Goal: Task Accomplishment & Management: Use online tool/utility

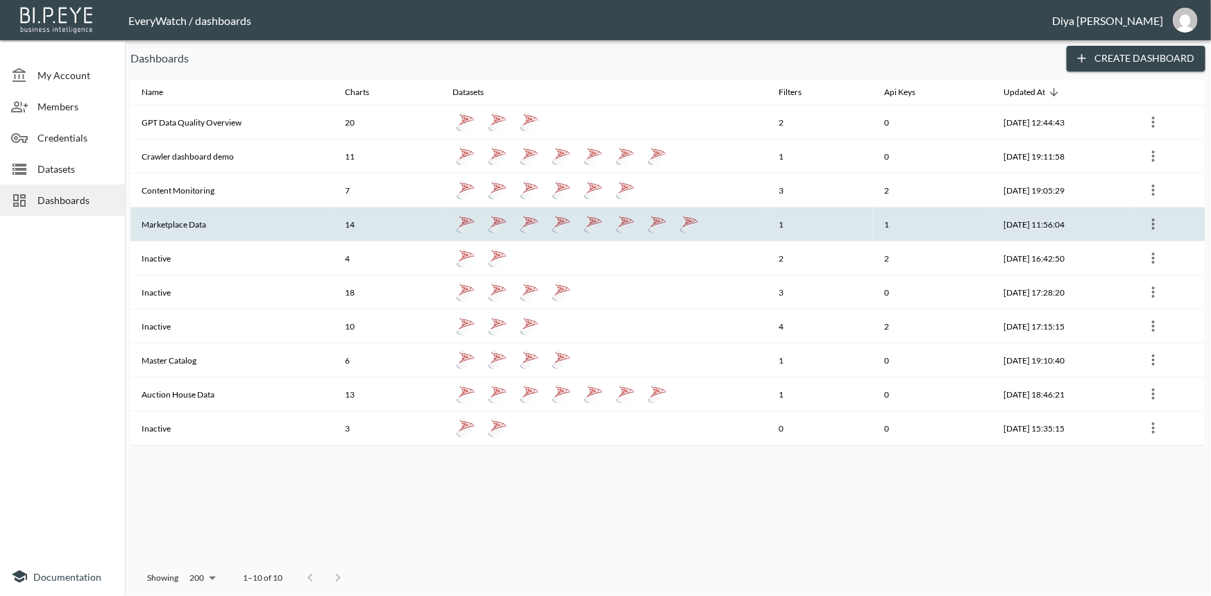
click at [176, 222] on th "Marketplace Data" at bounding box center [231, 224] width 203 height 34
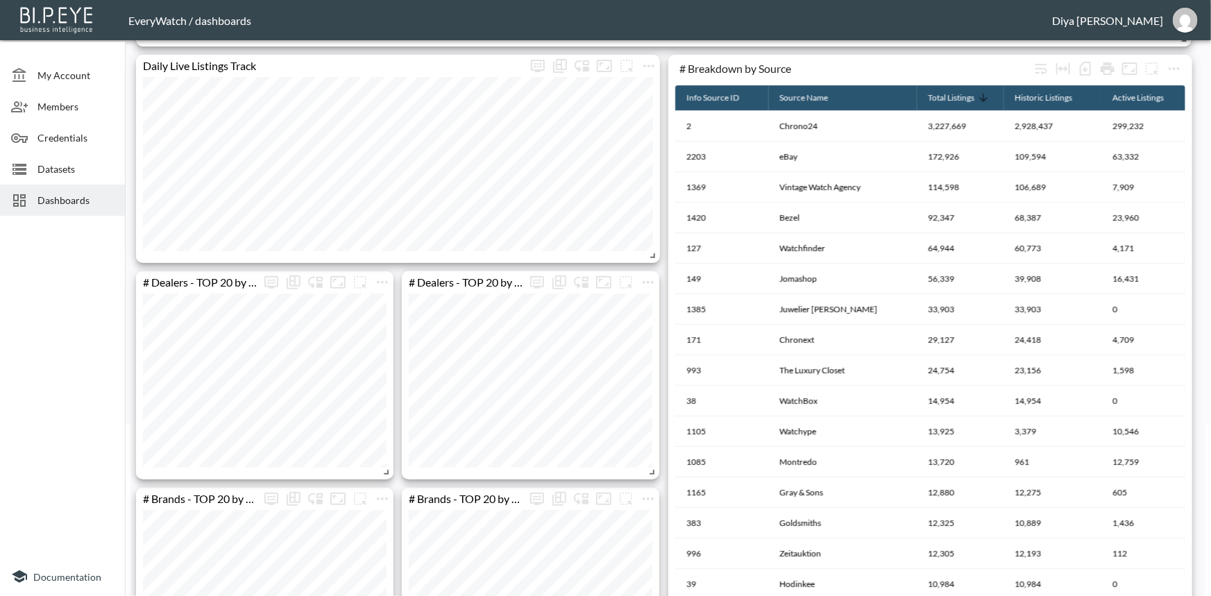
scroll to position [85, 0]
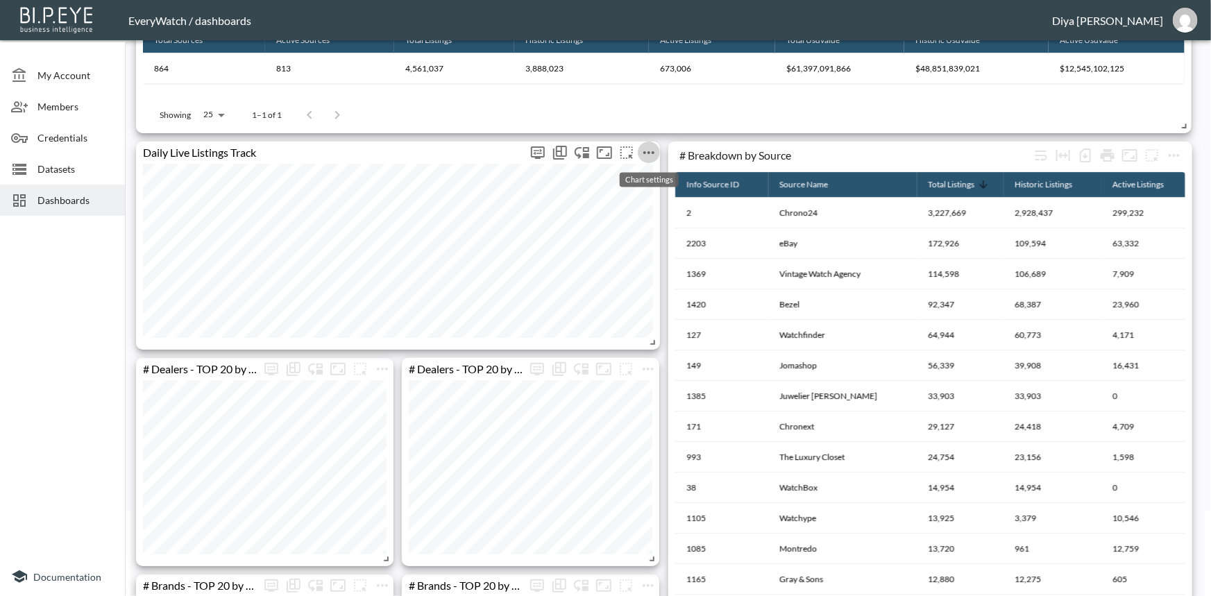
click at [649, 155] on icon "more" at bounding box center [648, 152] width 17 height 17
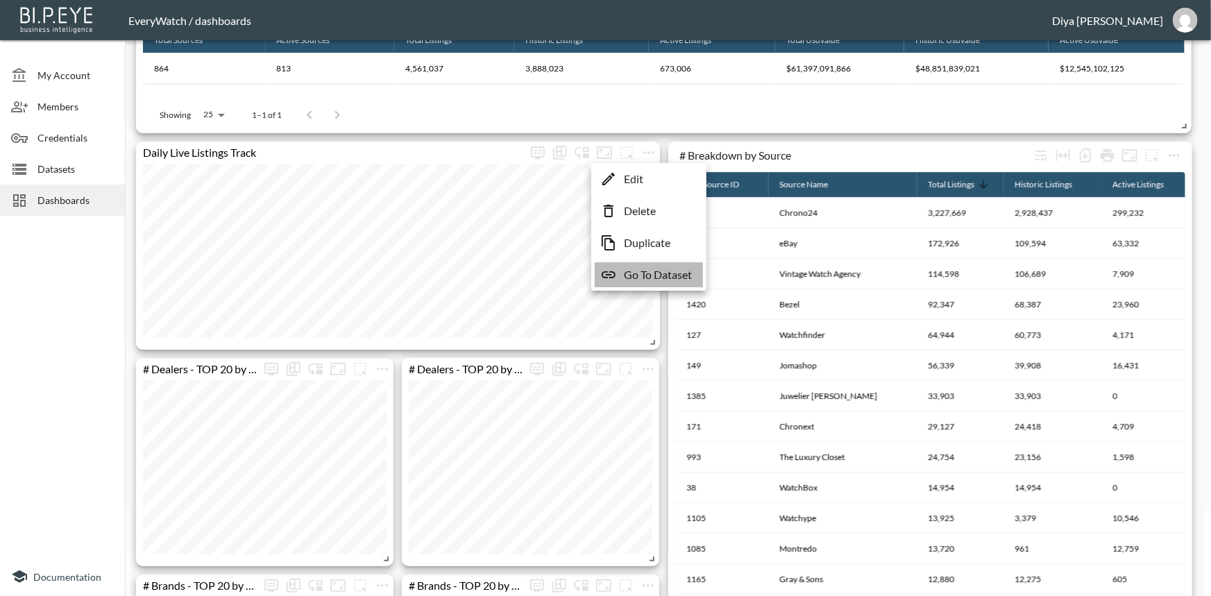
click at [629, 275] on p "Go To Dataset" at bounding box center [658, 274] width 68 height 17
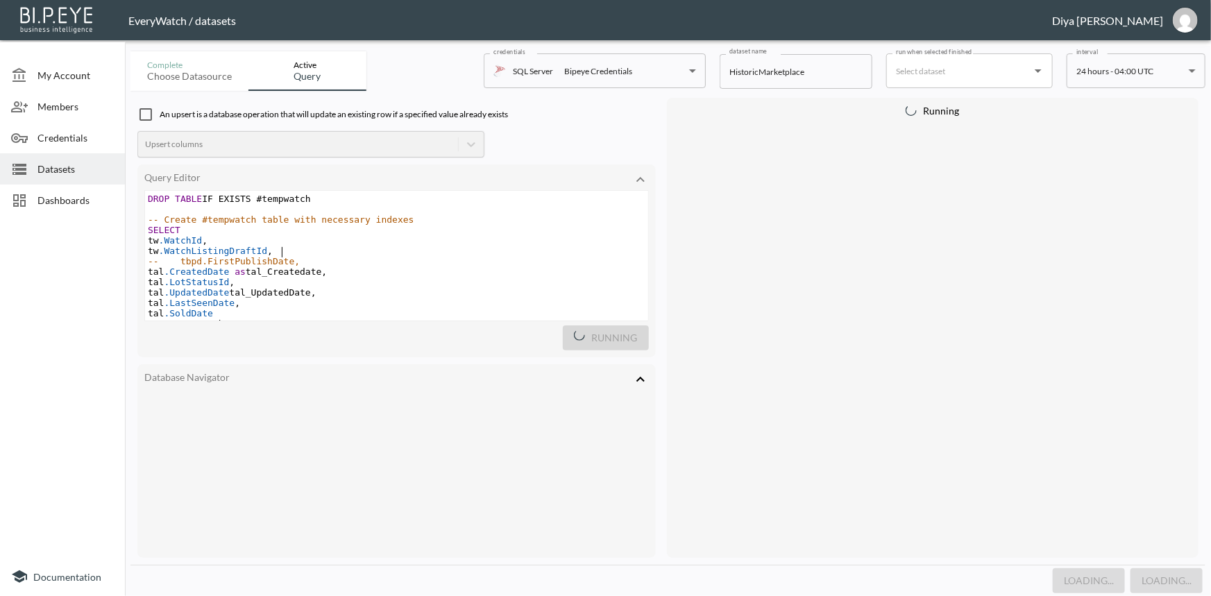
click at [387, 253] on pre "tw .WatchListingDraftId ," at bounding box center [396, 251] width 503 height 10
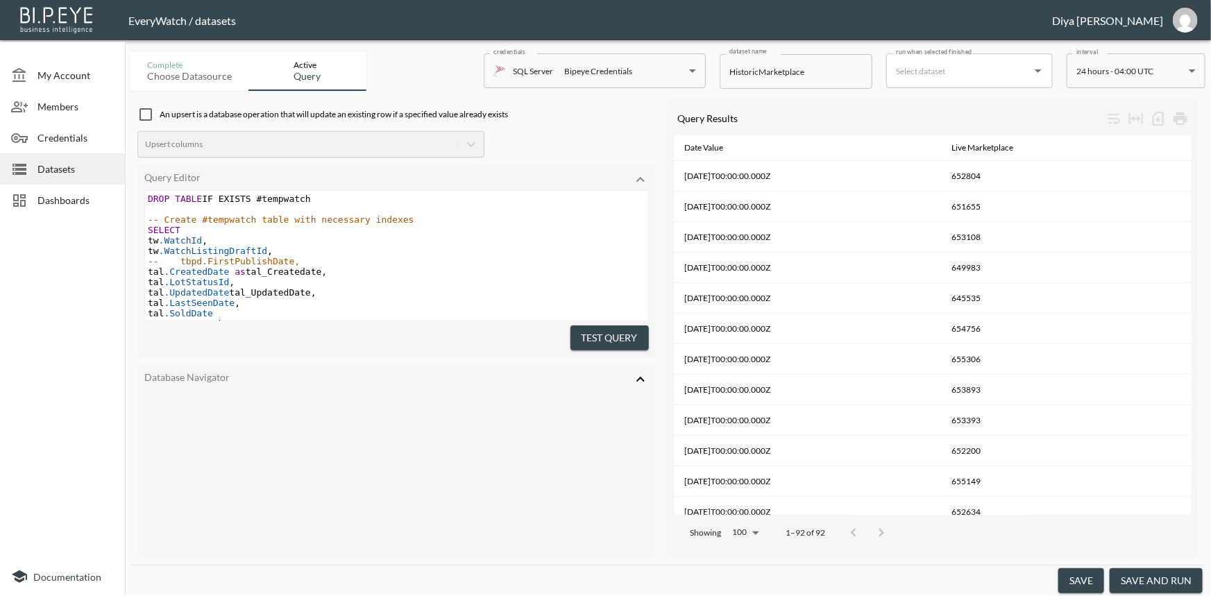
click at [1138, 581] on button "save and run" at bounding box center [1155, 581] width 93 height 26
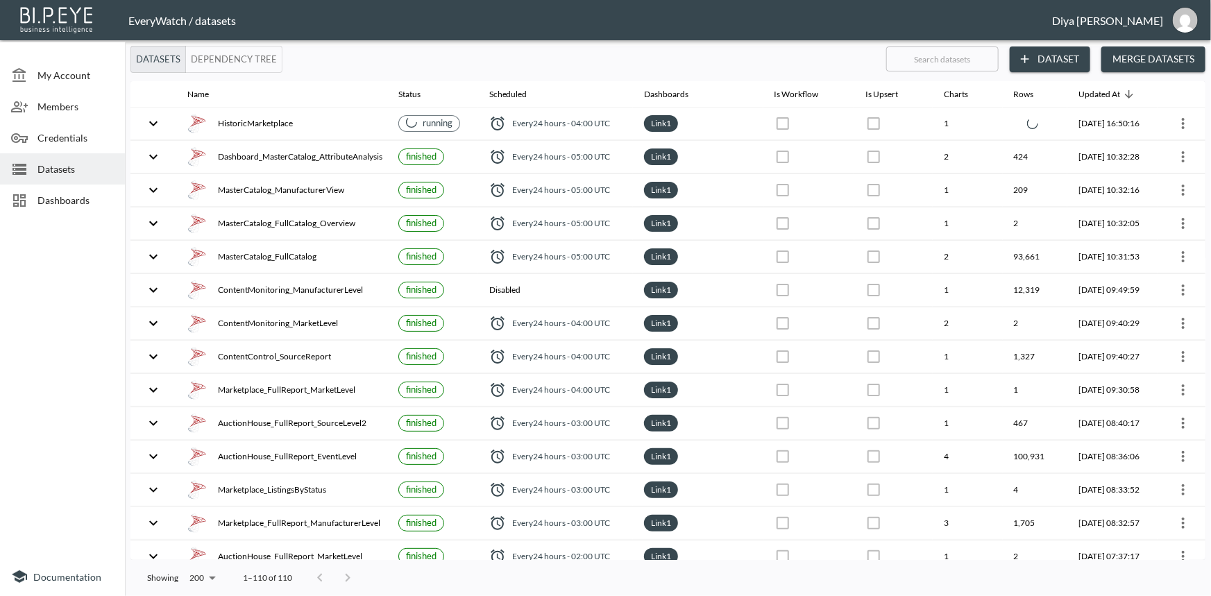
click at [65, 197] on span "Dashboards" at bounding box center [75, 200] width 76 height 15
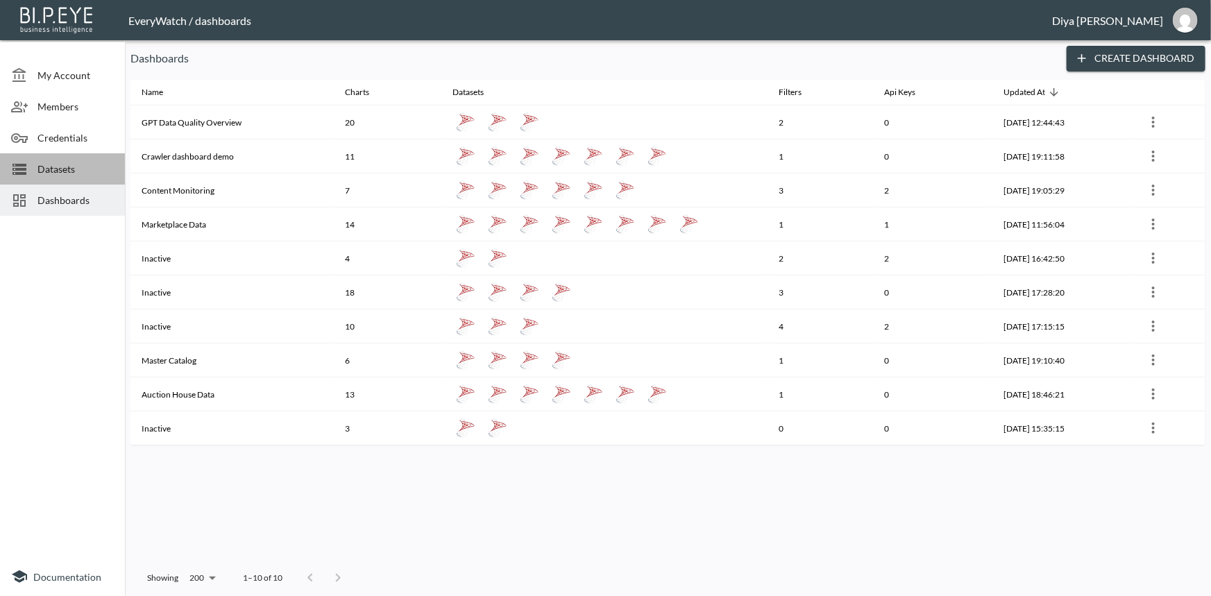
click at [74, 173] on span "Datasets" at bounding box center [75, 169] width 76 height 15
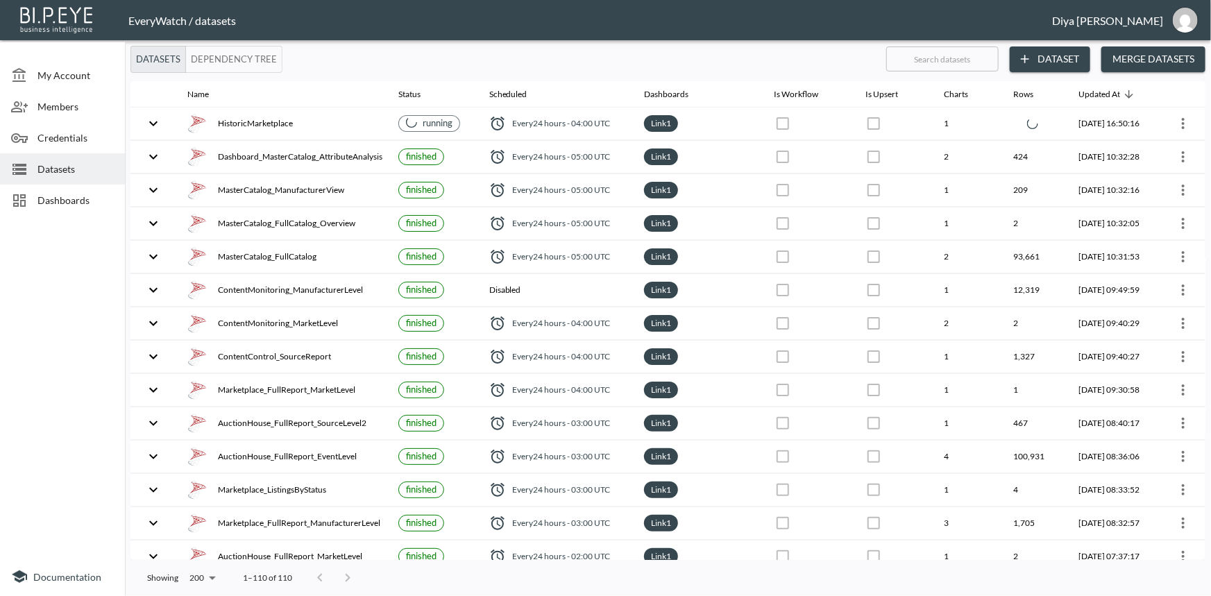
click at [73, 194] on span "Dashboards" at bounding box center [75, 200] width 76 height 15
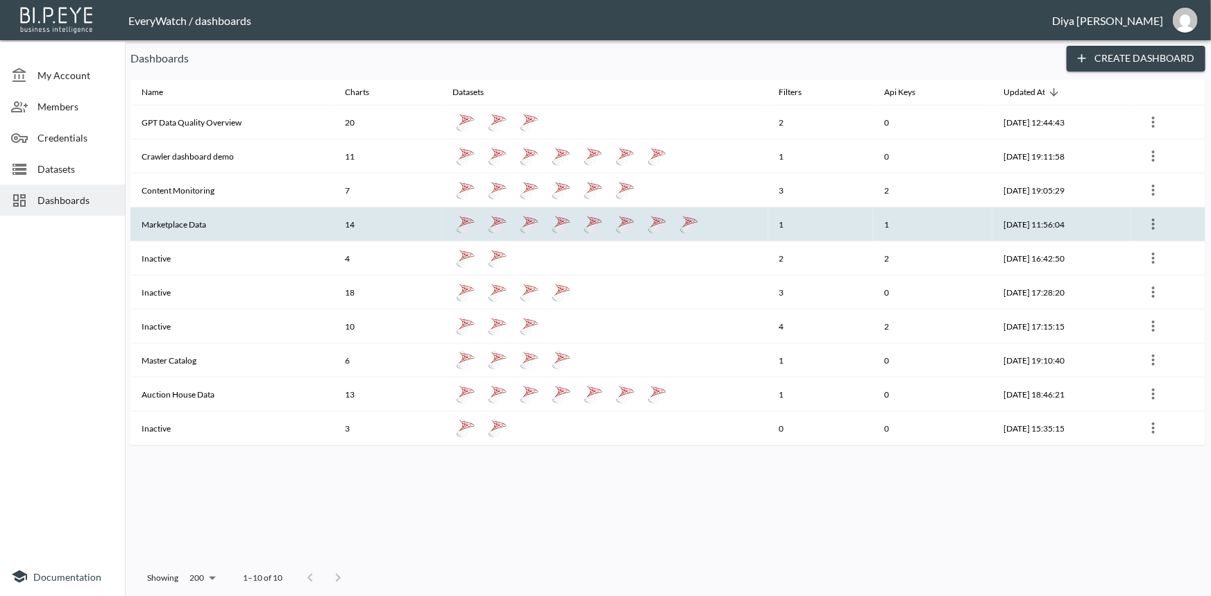
click at [179, 221] on th "Marketplace Data" at bounding box center [231, 224] width 203 height 34
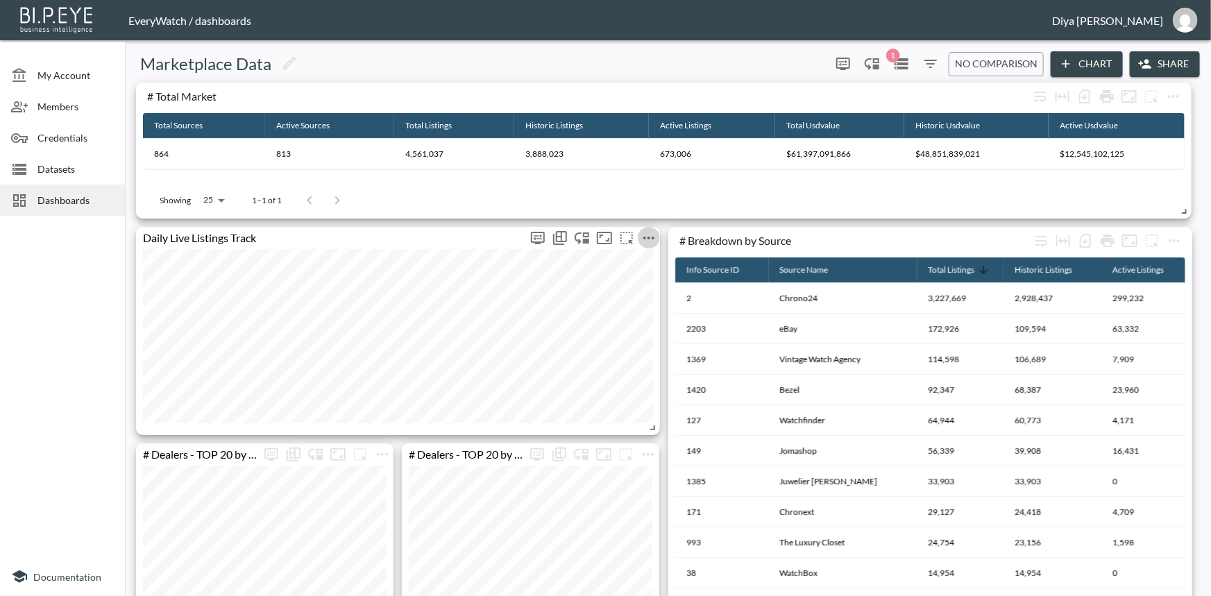
click at [651, 238] on icon "more" at bounding box center [648, 238] width 17 height 17
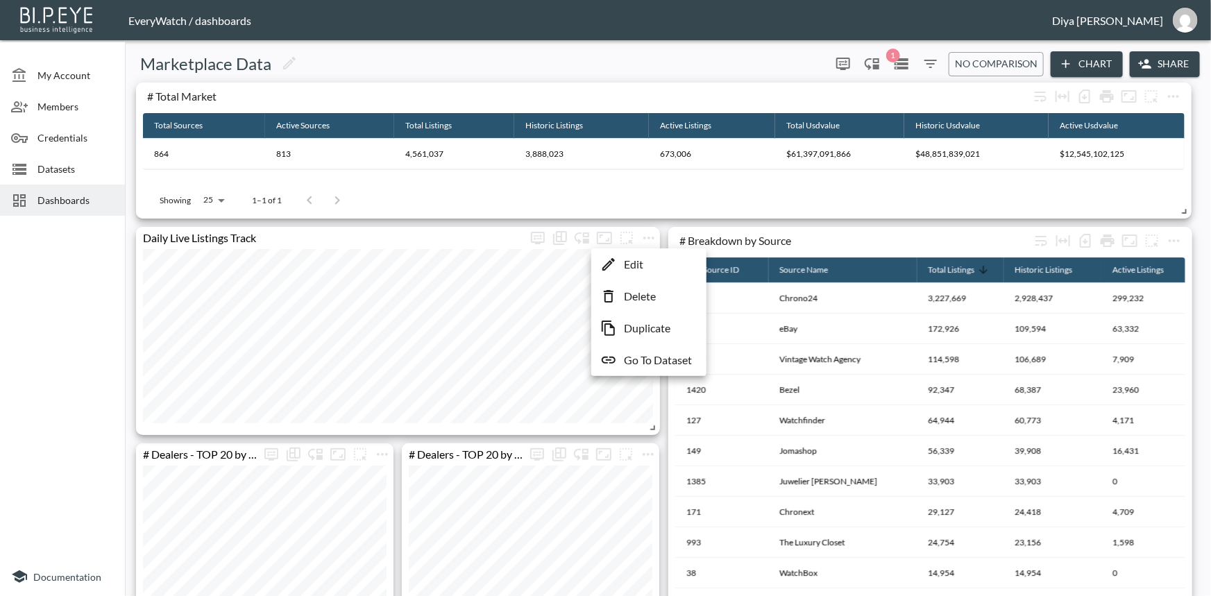
click at [638, 361] on p "Go To Dataset" at bounding box center [658, 360] width 68 height 17
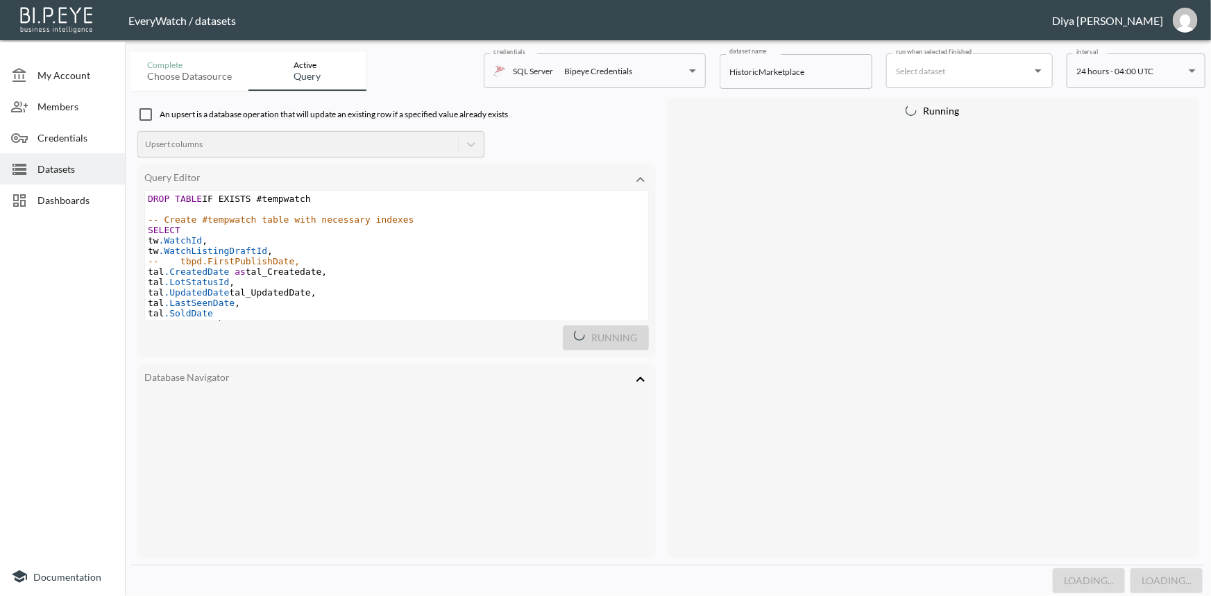
click at [427, 244] on pre "tw .WatchId ," at bounding box center [396, 240] width 503 height 10
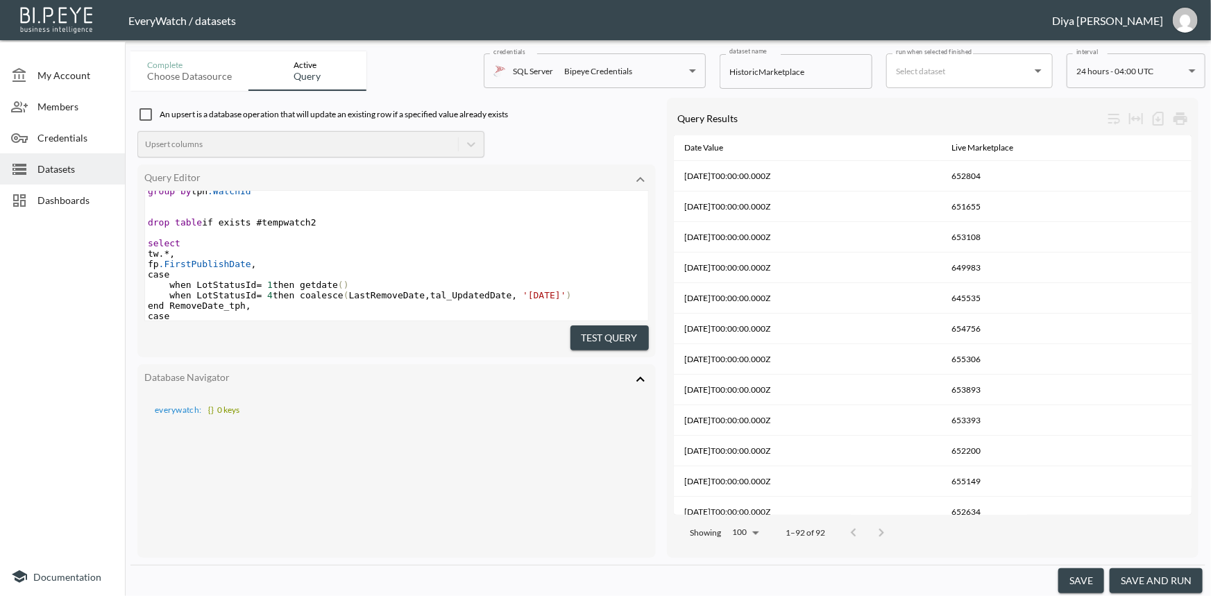
scroll to position [504, 0]
click at [732, 150] on icon at bounding box center [732, 148] width 12 height 12
click at [734, 151] on icon at bounding box center [732, 148] width 12 height 12
click at [731, 144] on icon at bounding box center [732, 148] width 12 height 12
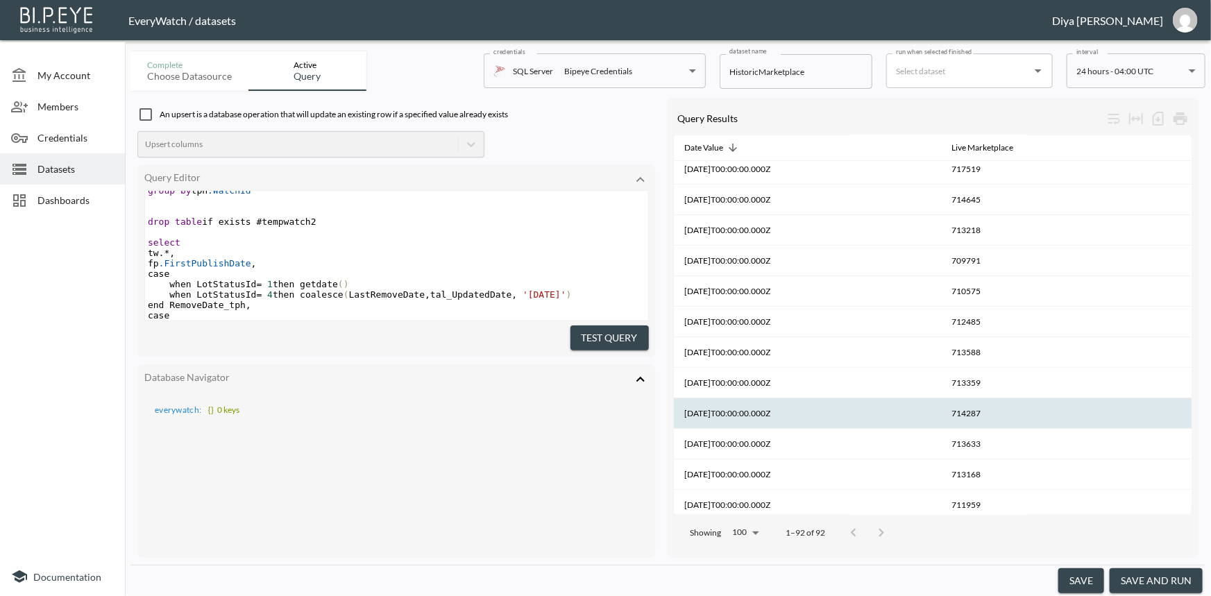
scroll to position [0, 0]
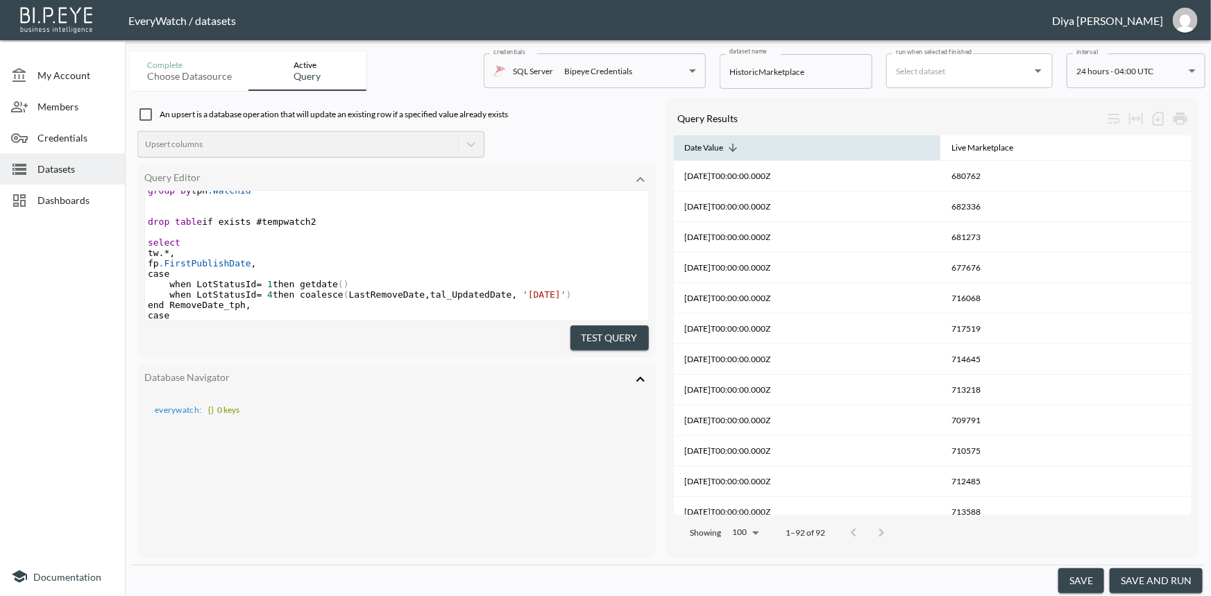
click at [734, 148] on icon at bounding box center [732, 148] width 8 height 8
click at [734, 148] on icon at bounding box center [732, 148] width 12 height 12
click at [734, 148] on icon at bounding box center [732, 148] width 8 height 8
click at [734, 148] on icon at bounding box center [732, 148] width 12 height 12
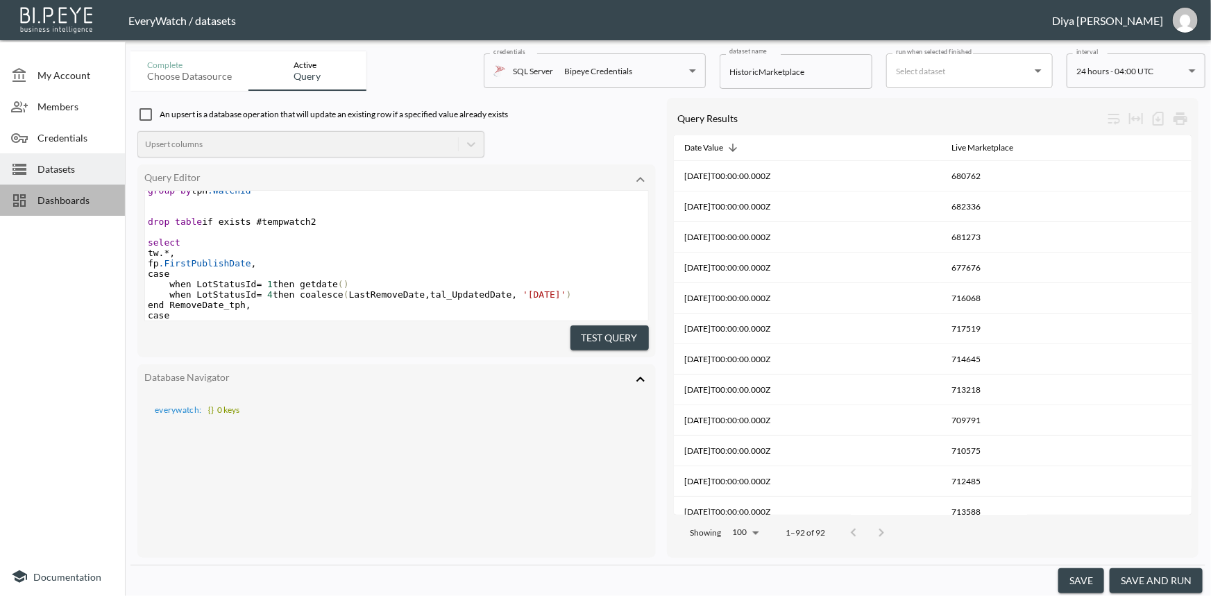
click at [40, 195] on span "Dashboards" at bounding box center [75, 200] width 76 height 15
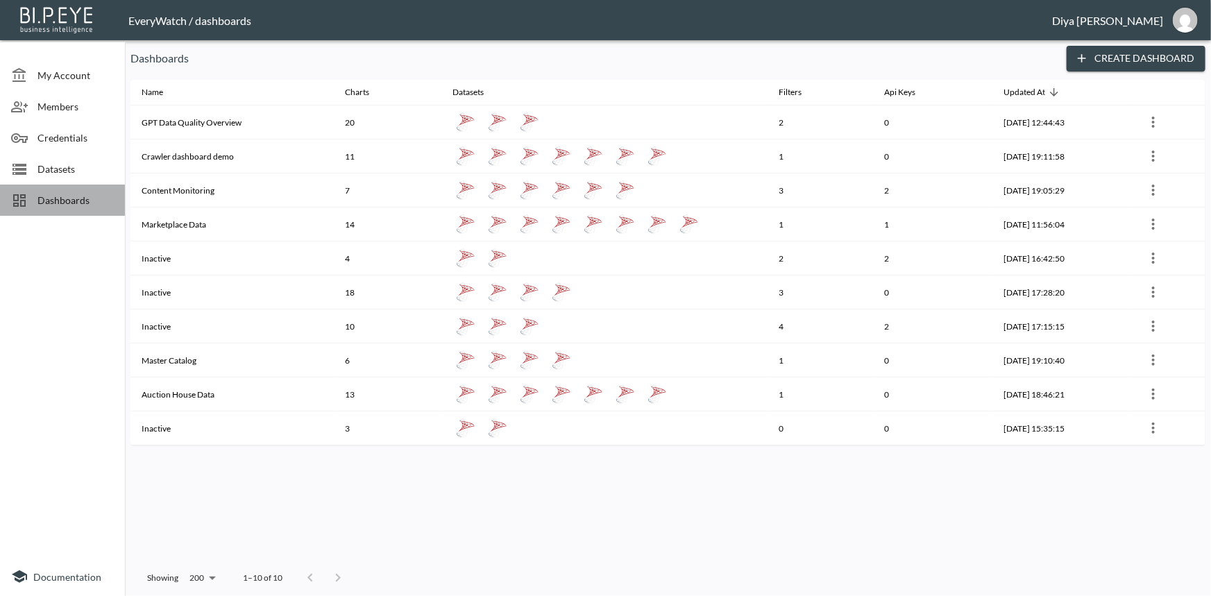
click at [67, 196] on span "Dashboards" at bounding box center [75, 200] width 76 height 15
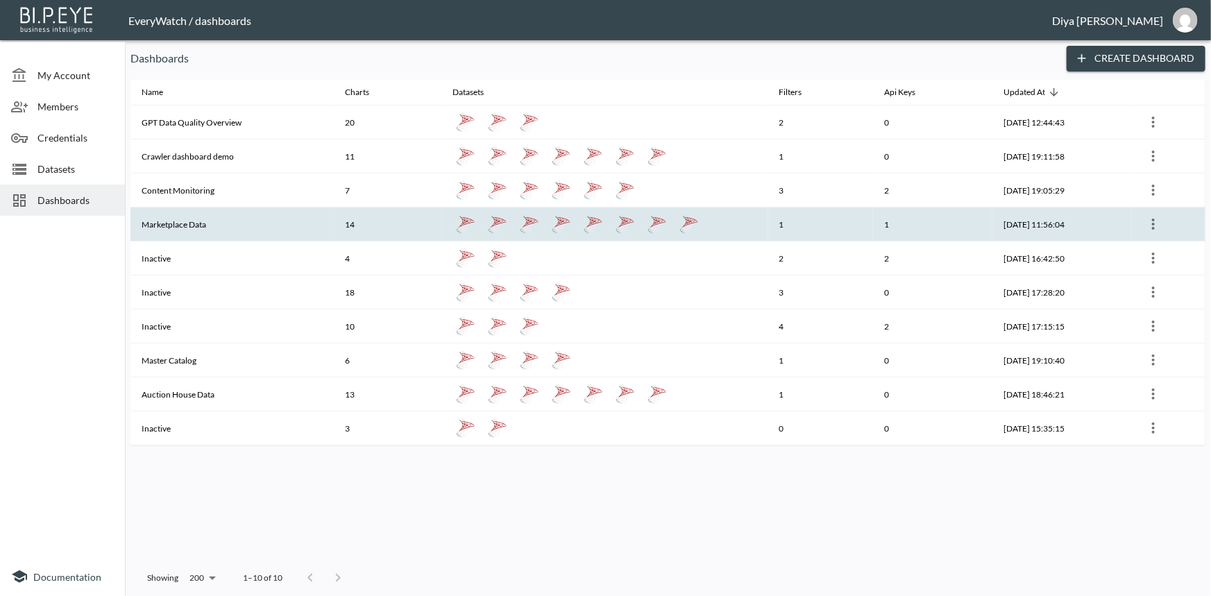
click at [166, 221] on th "Marketplace Data" at bounding box center [231, 224] width 203 height 34
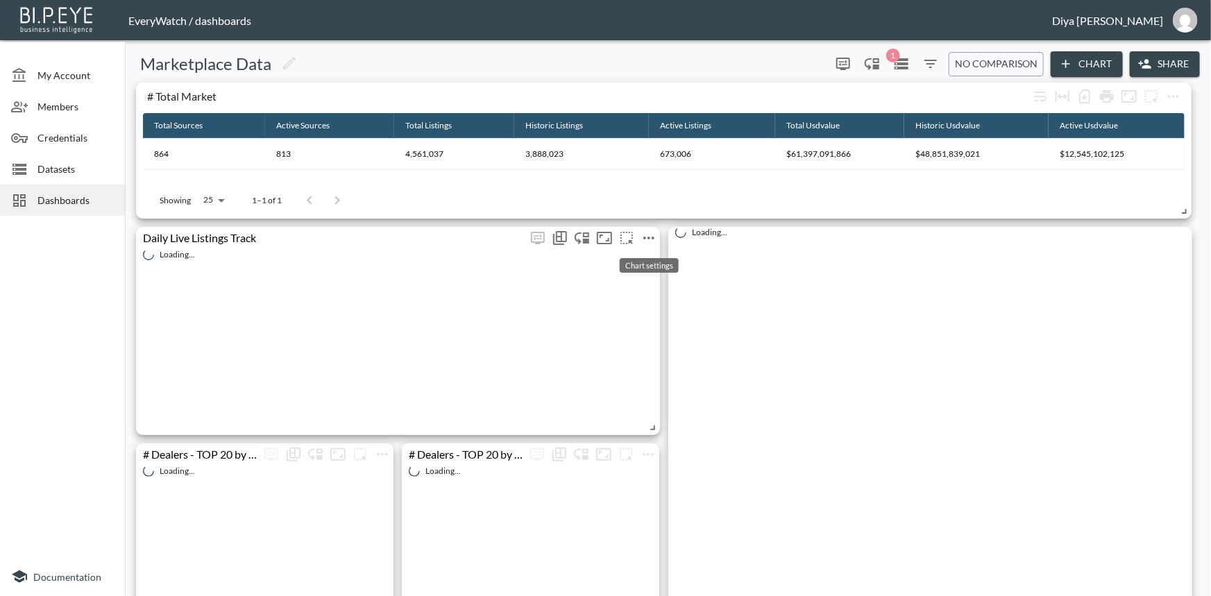
click at [644, 237] on icon "more" at bounding box center [648, 238] width 11 height 3
click at [642, 358] on p "Go To Dataset" at bounding box center [658, 360] width 68 height 17
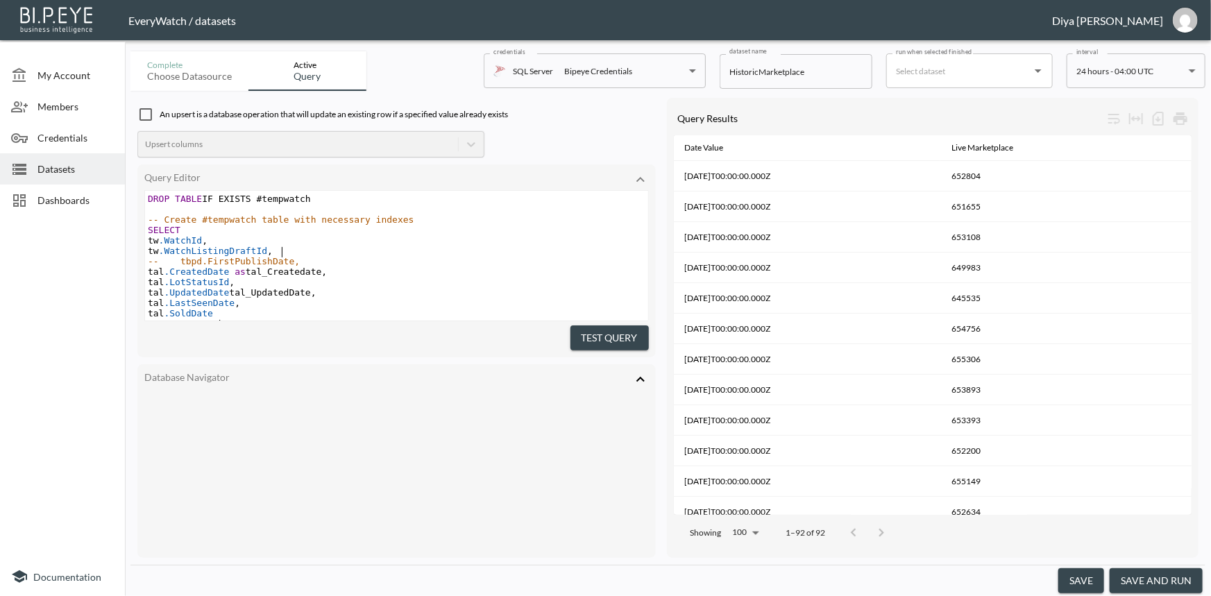
click at [320, 253] on pre "tw .WatchListingDraftId ," at bounding box center [396, 251] width 503 height 10
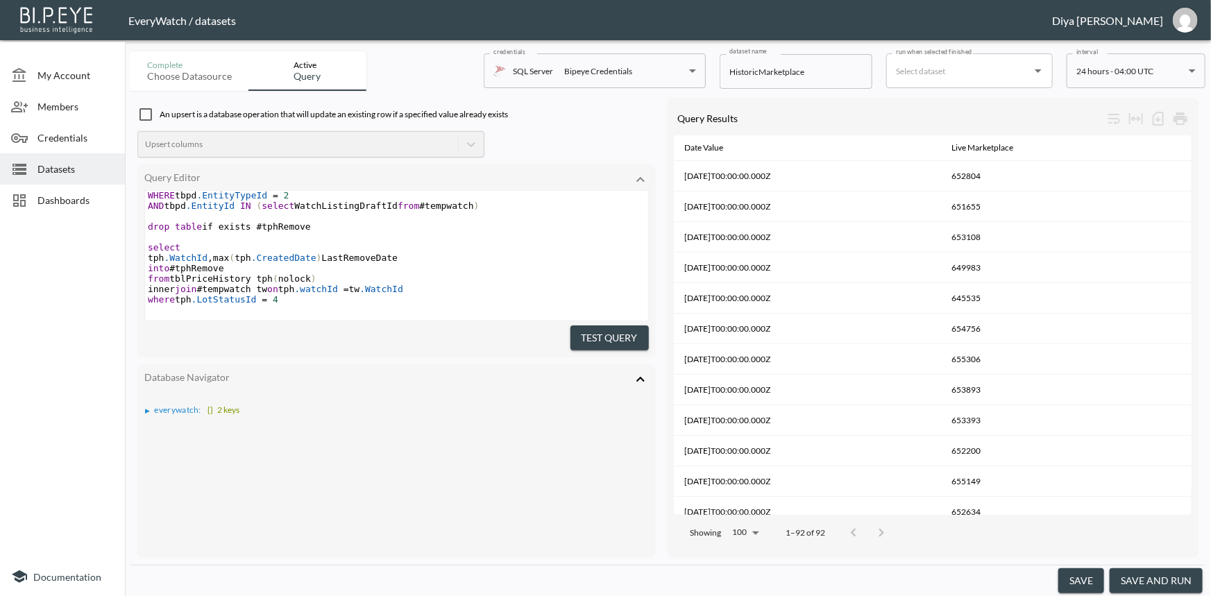
scroll to position [316, 0]
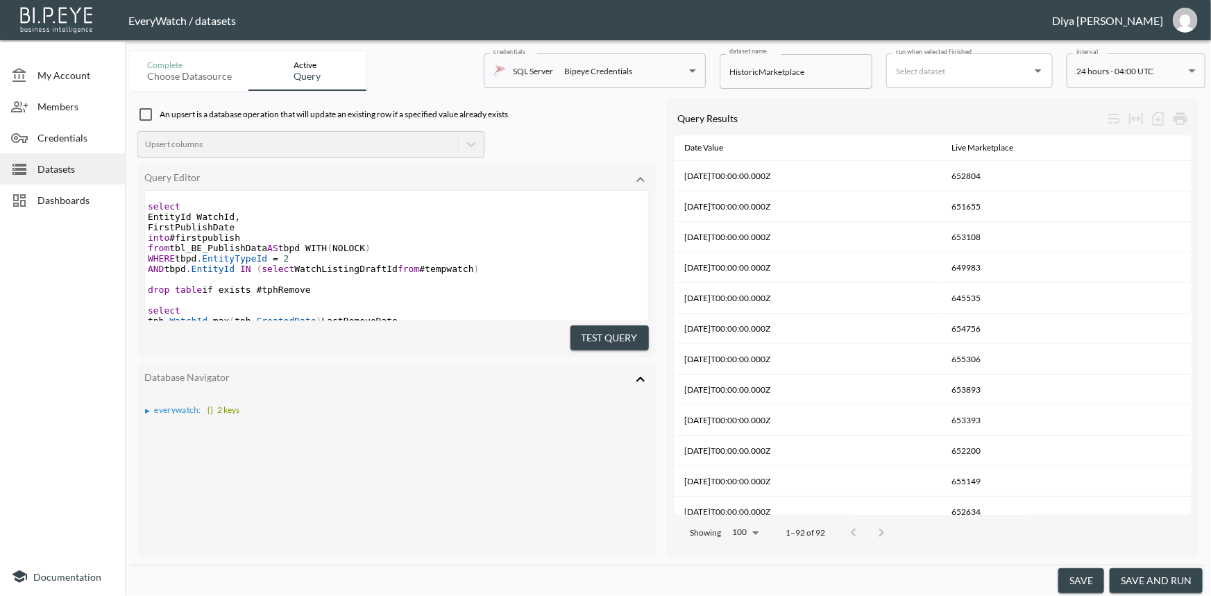
click at [211, 243] on span "into #firstpublish" at bounding box center [194, 237] width 92 height 10
type textarea "[DEMOGRAPHIC_DATA]"
click at [211, 243] on span "into #firstpublish" at bounding box center [194, 237] width 92 height 10
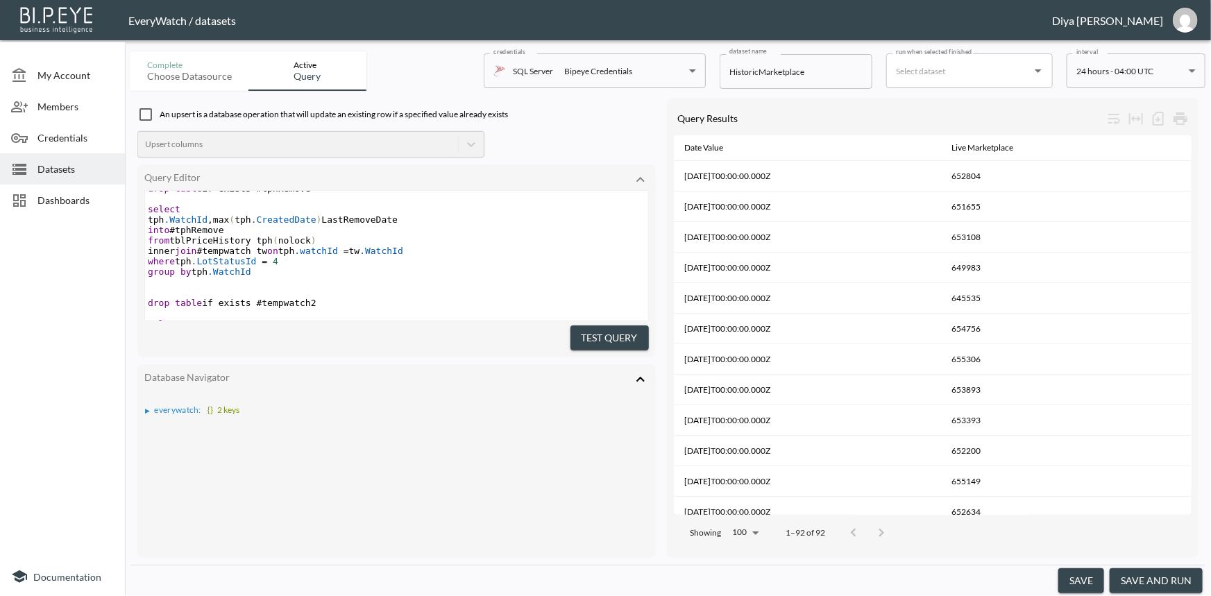
scroll to position [441, 0]
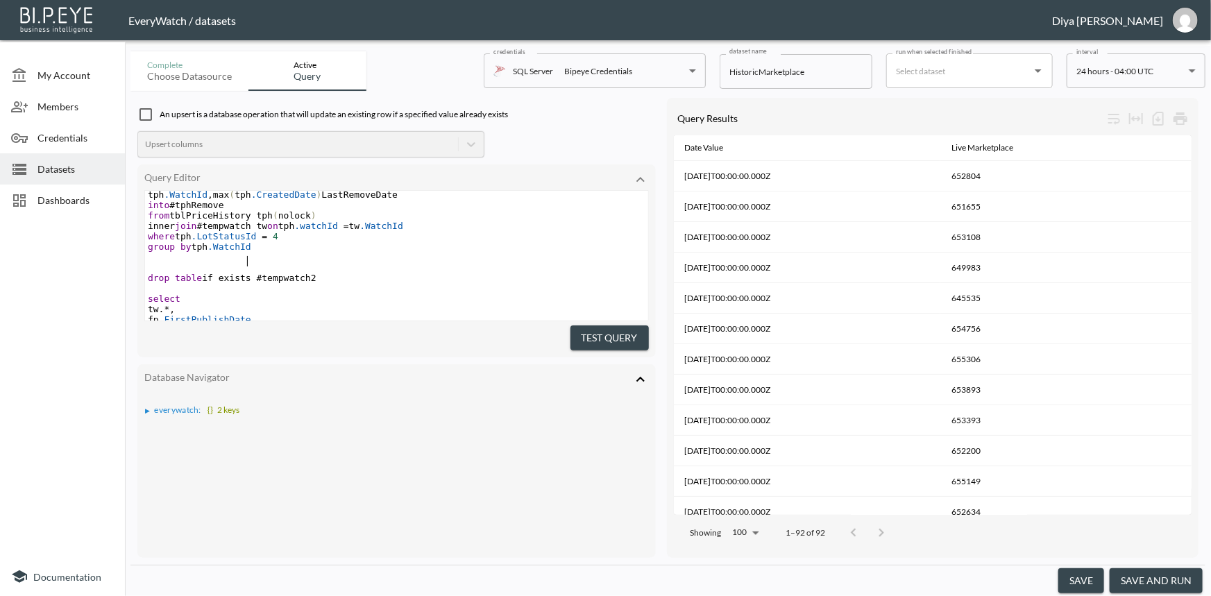
click at [276, 252] on pre "group by tph .WatchId" at bounding box center [396, 246] width 503 height 10
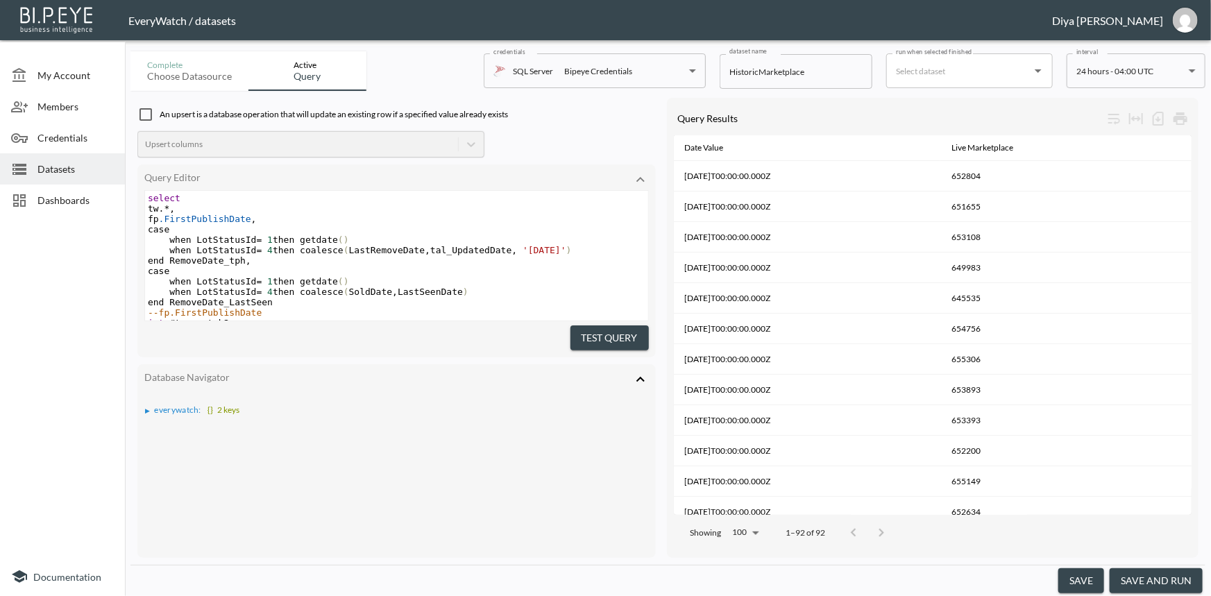
scroll to position [0, 0]
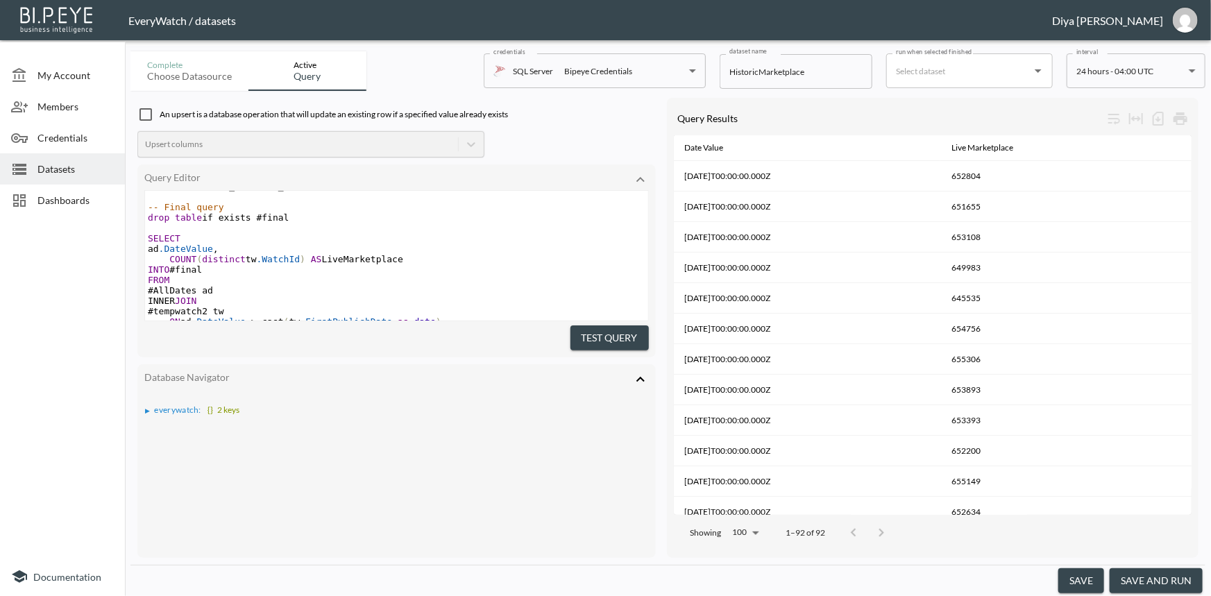
click at [334, 264] on span "COUNT ( distinct tw .WatchId ) AS LiveMarketplace" at bounding box center [275, 259] width 255 height 10
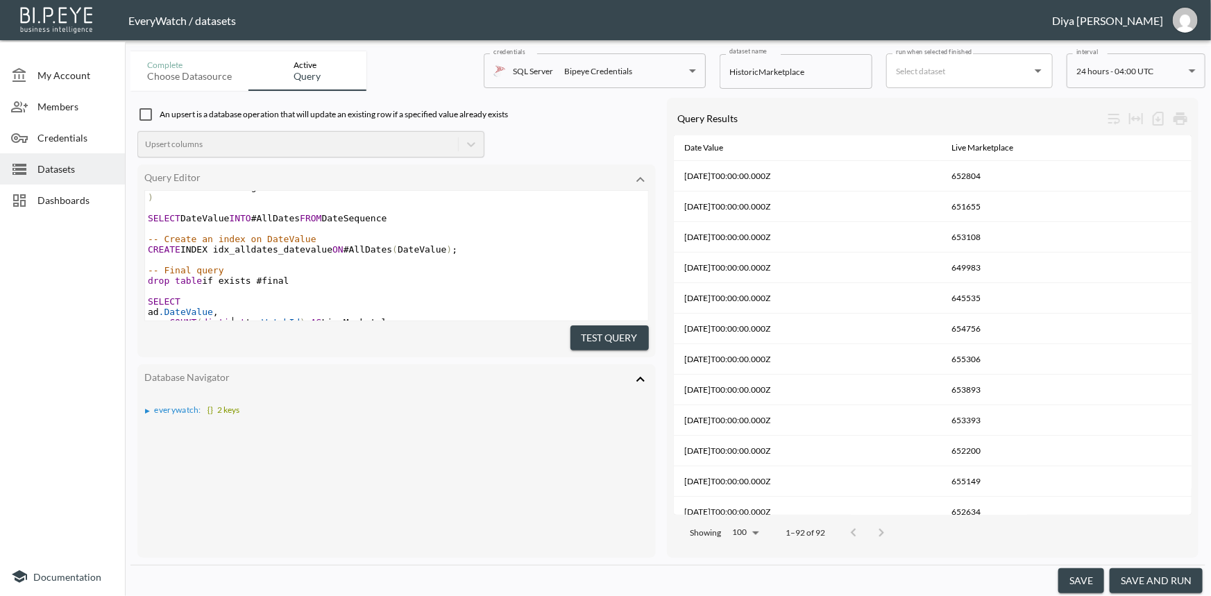
click at [318, 244] on pre "-- Create an index on DateValue" at bounding box center [396, 239] width 503 height 10
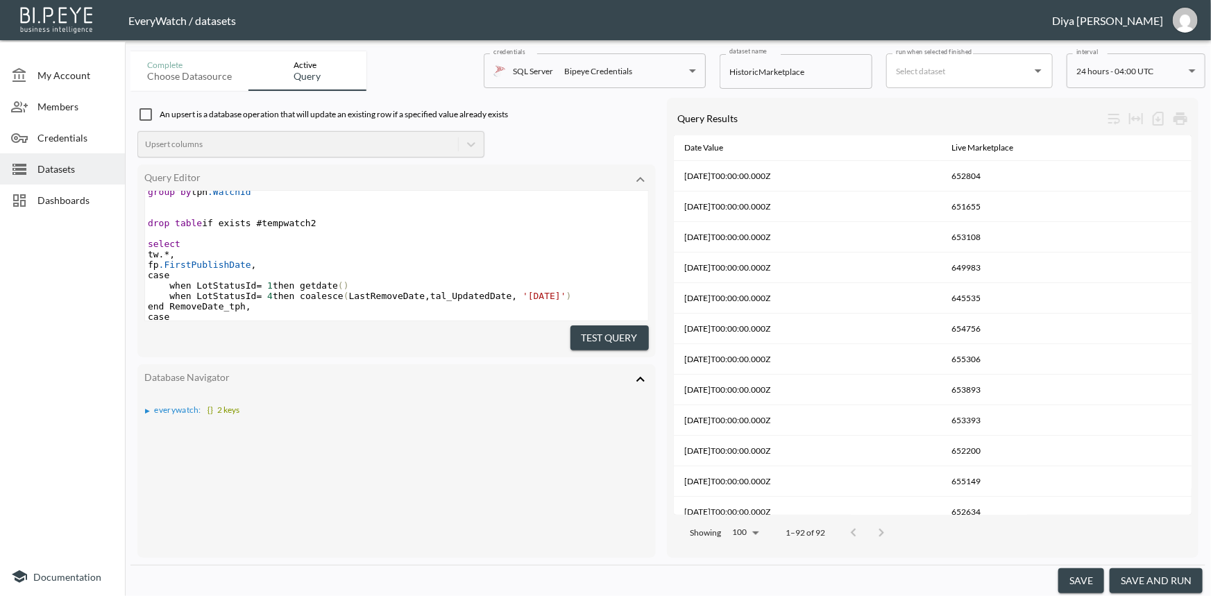
scroll to position [443, 0]
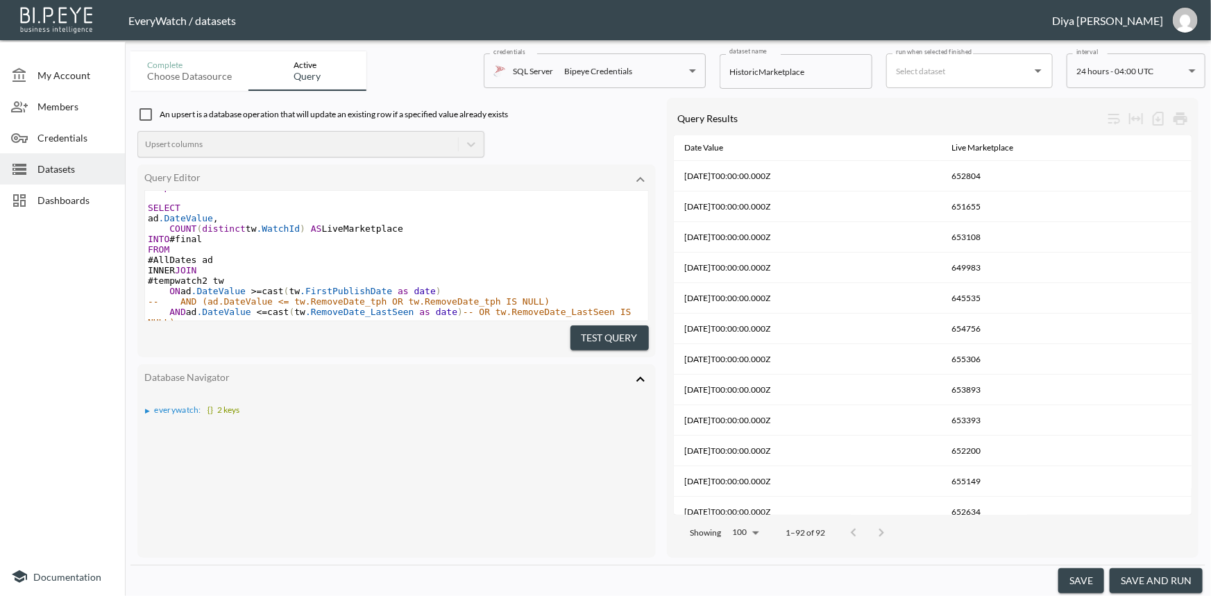
click at [194, 264] on span "#AllDates ad" at bounding box center [180, 260] width 65 height 10
type textarea "AllDates"
click at [194, 264] on span "#AllDates ad" at bounding box center [180, 260] width 65 height 10
click at [249, 264] on pre "#AllDates ad" at bounding box center [396, 260] width 503 height 10
type textarea "DROP TABLE IF EXISTS #tempwatch -- Create #tempwatch table with necessary index…"
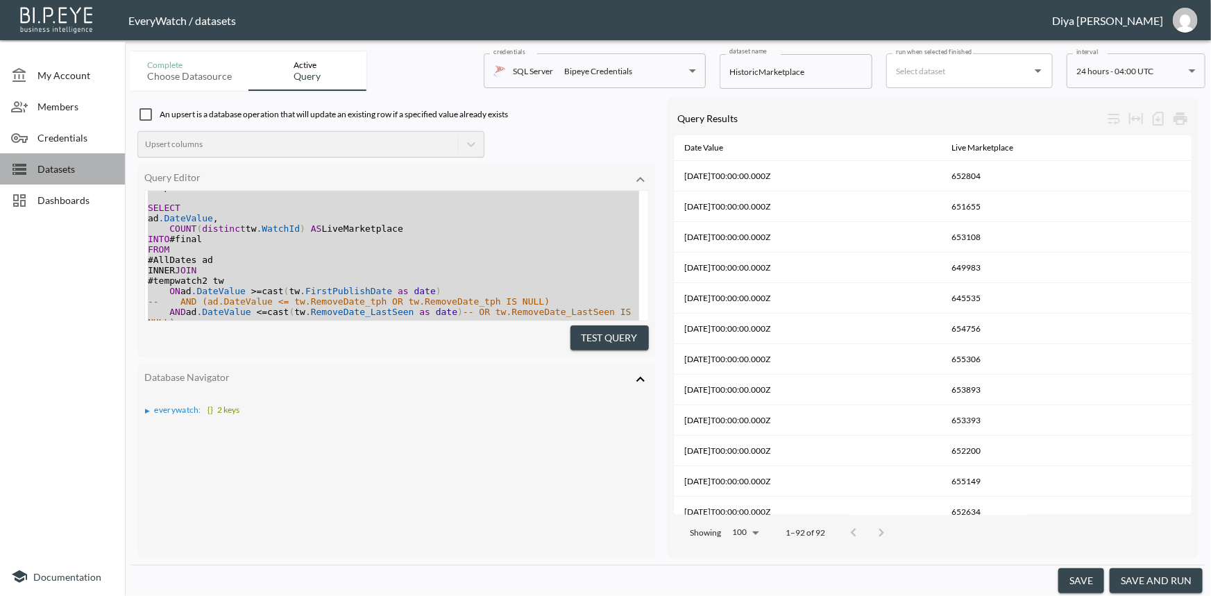
click at [41, 168] on span "Datasets" at bounding box center [75, 169] width 76 height 15
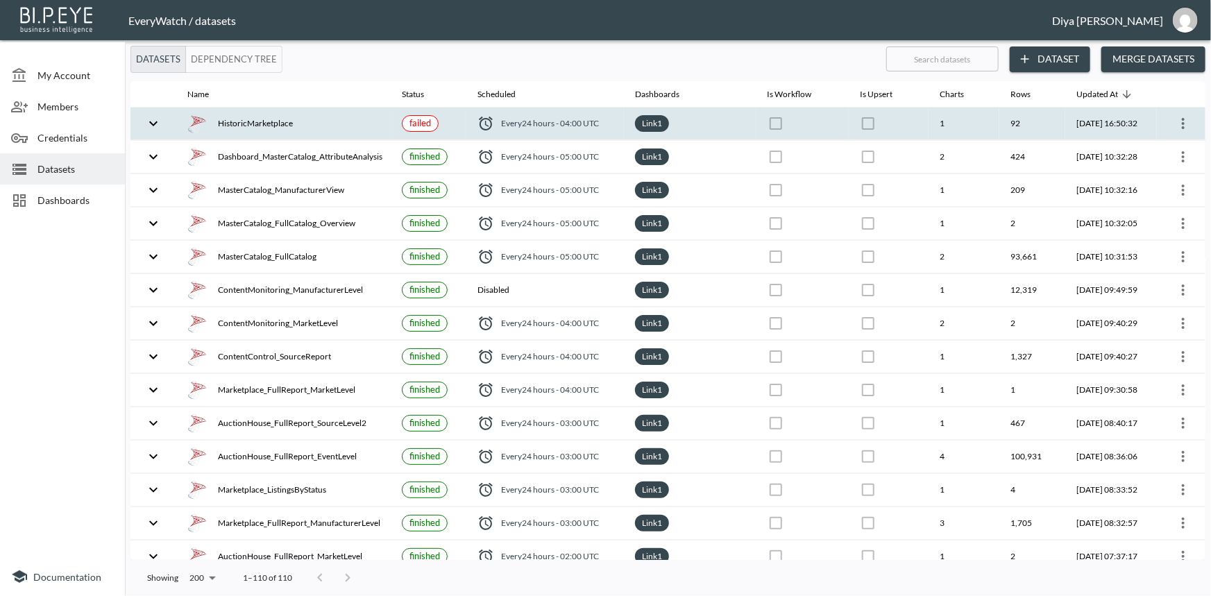
click at [146, 121] on icon "expand row" at bounding box center [153, 123] width 17 height 17
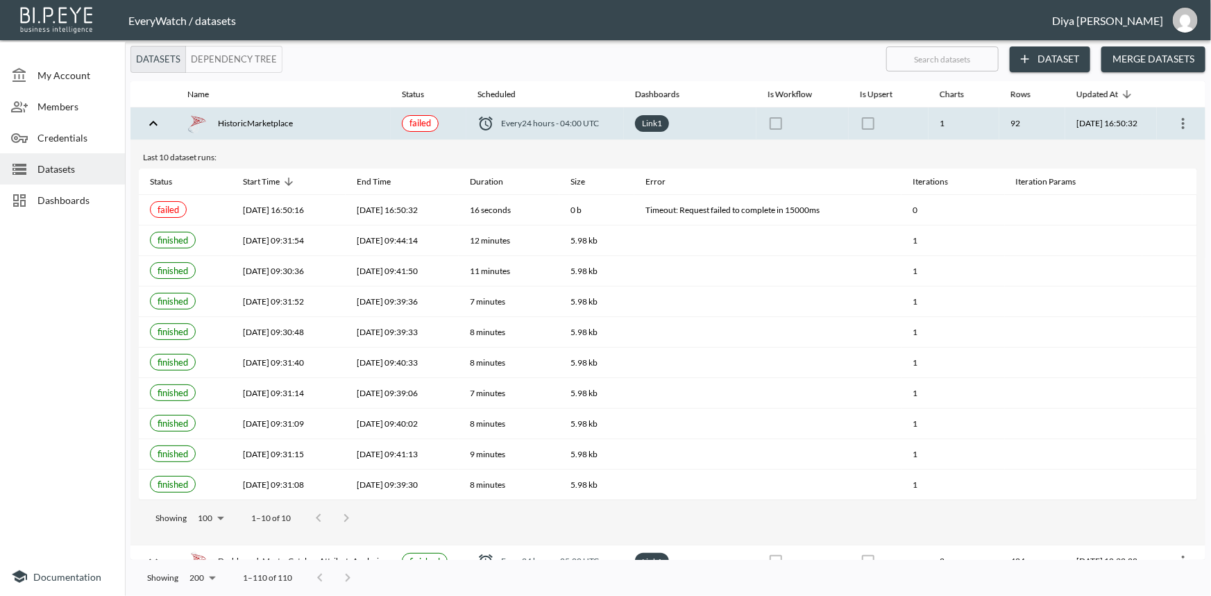
click at [1181, 123] on icon "more" at bounding box center [1183, 123] width 17 height 17
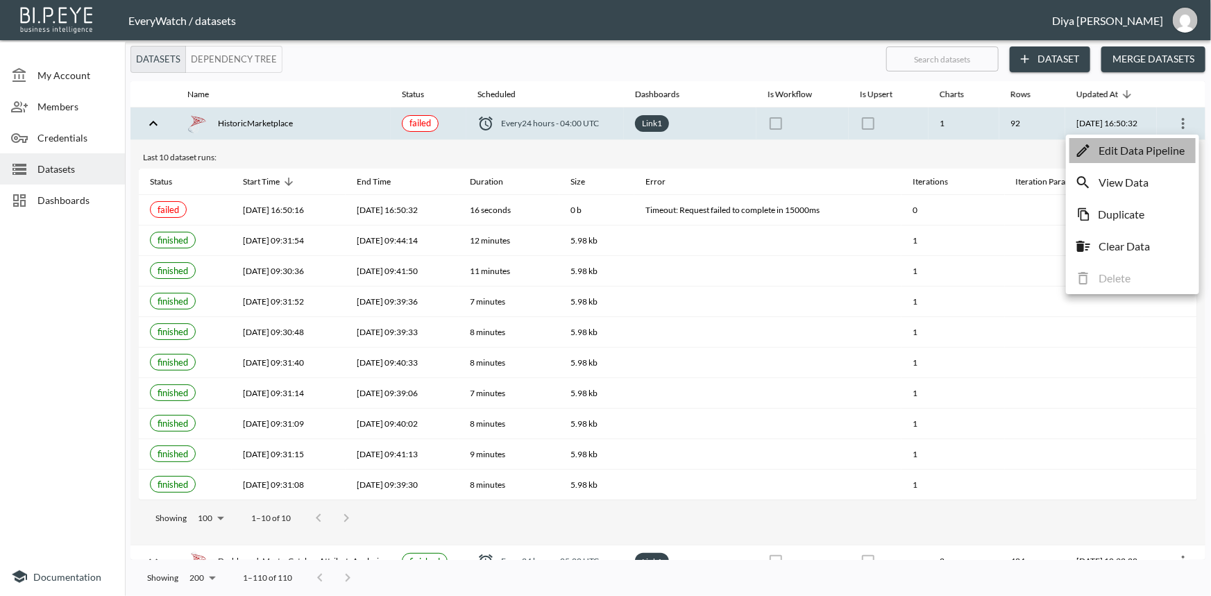
click at [1142, 142] on p "Edit Data Pipeline" at bounding box center [1141, 150] width 86 height 17
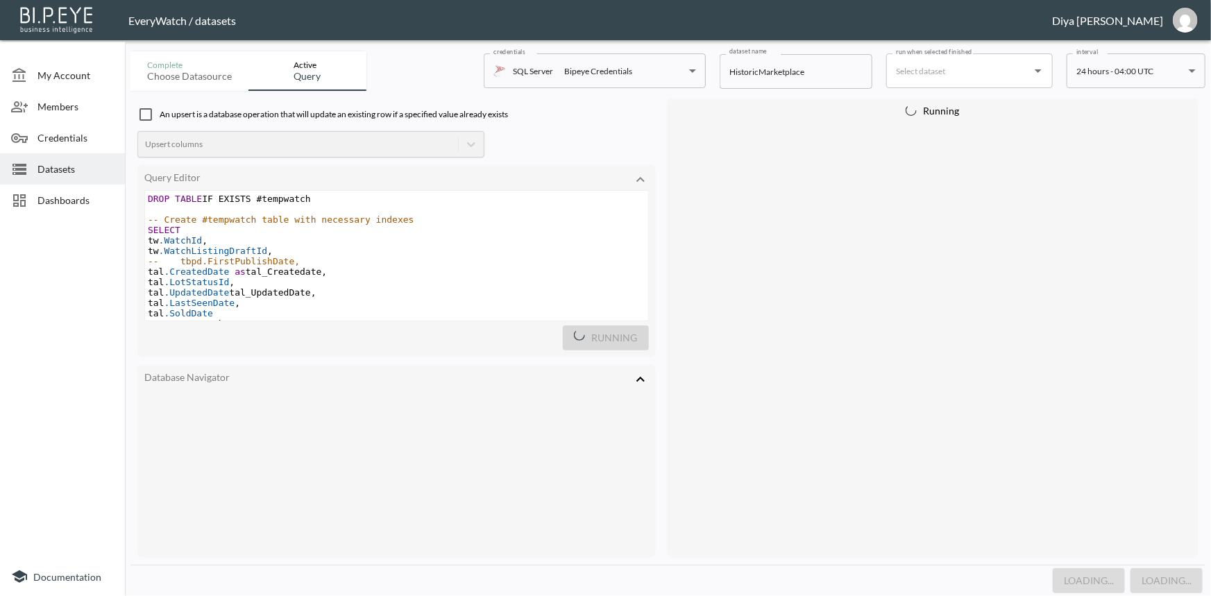
click at [379, 248] on pre "tw .WatchListingDraftId ," at bounding box center [396, 251] width 503 height 10
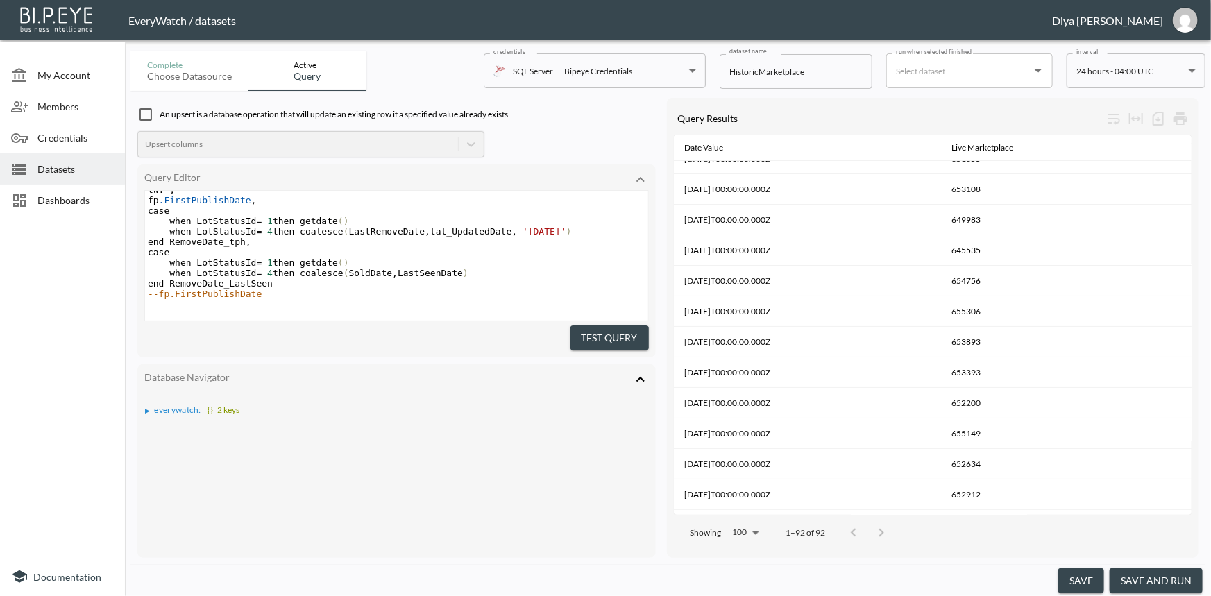
scroll to position [126, 0]
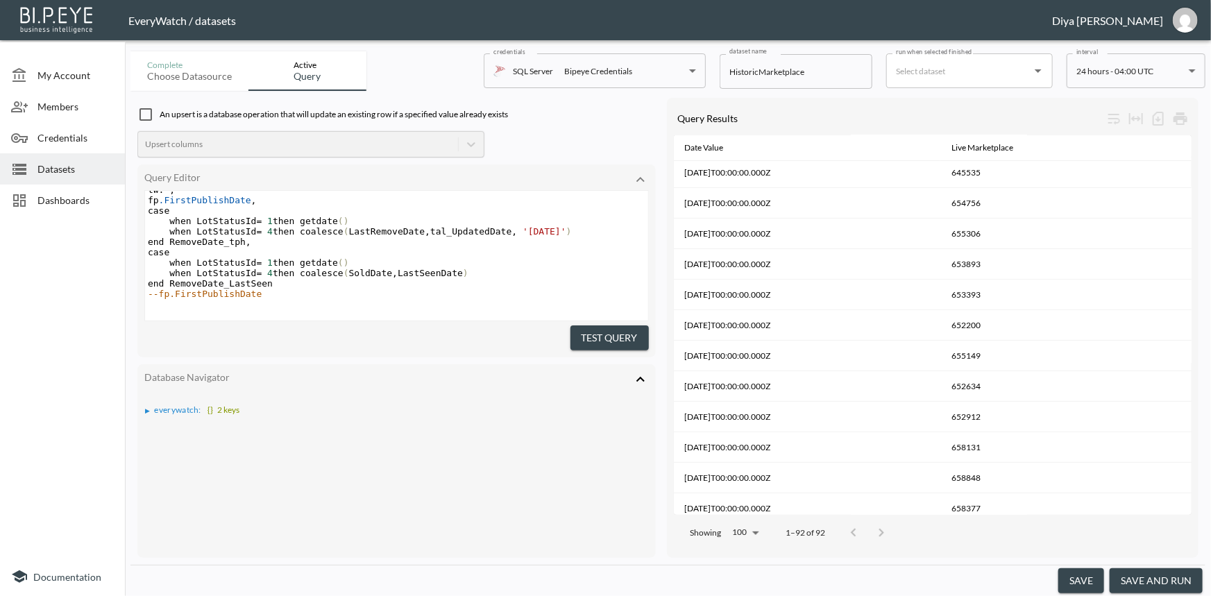
click at [1131, 573] on button "save and run" at bounding box center [1155, 581] width 93 height 26
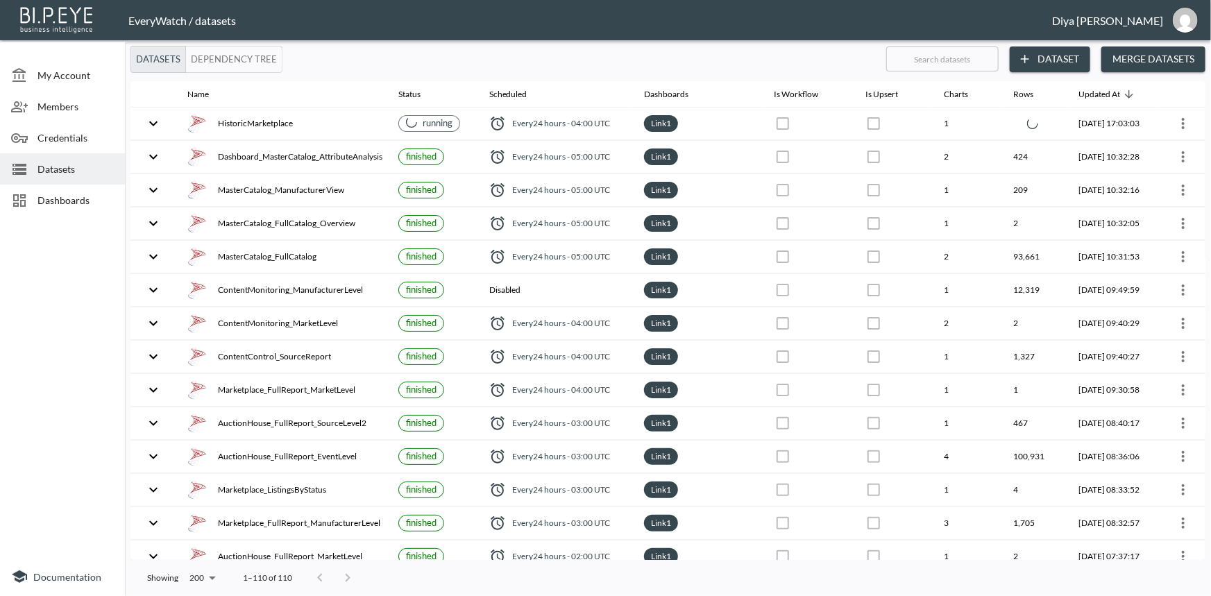
click at [71, 194] on span "Dashboards" at bounding box center [75, 200] width 76 height 15
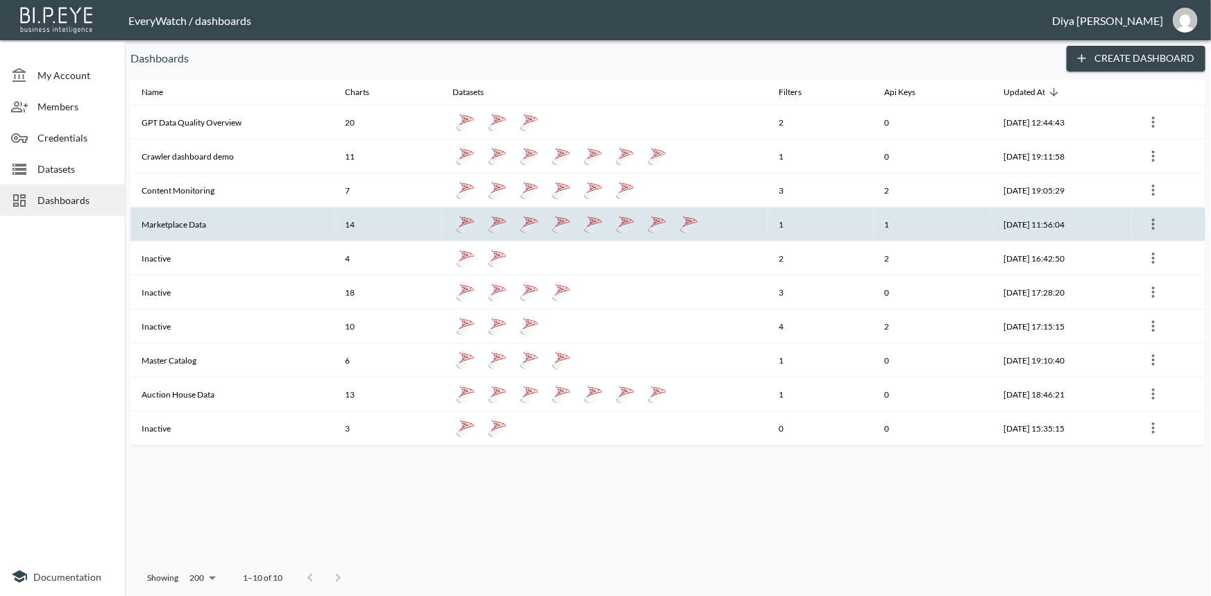
click at [182, 215] on th "Marketplace Data" at bounding box center [231, 224] width 203 height 34
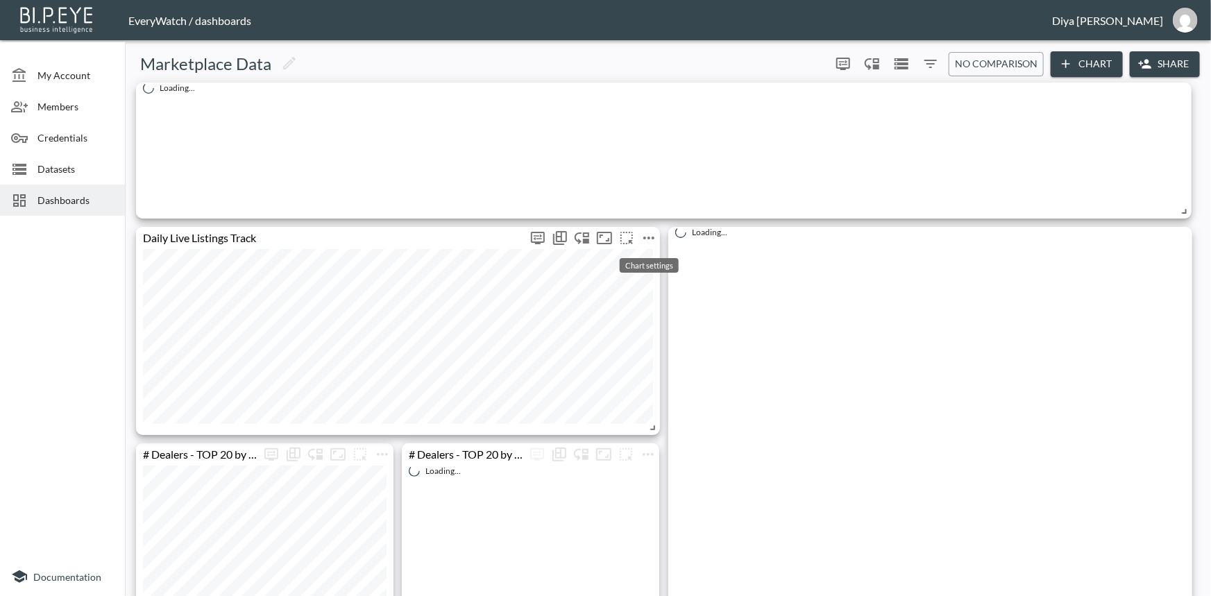
click at [654, 239] on icon "more" at bounding box center [648, 238] width 17 height 17
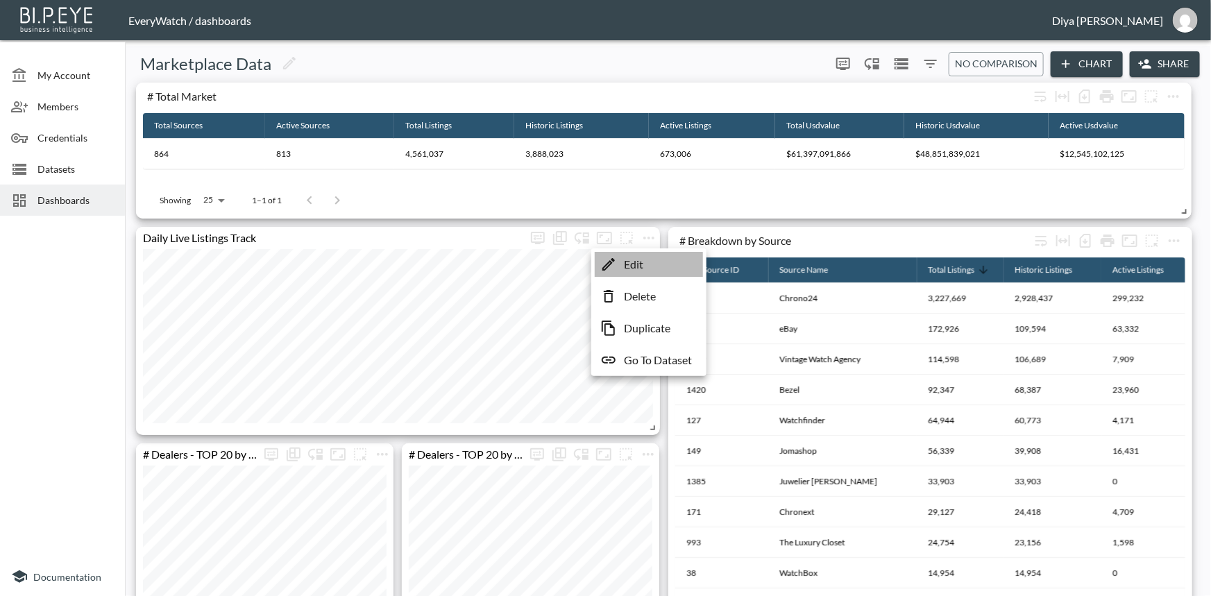
click at [604, 264] on icon at bounding box center [608, 264] width 17 height 17
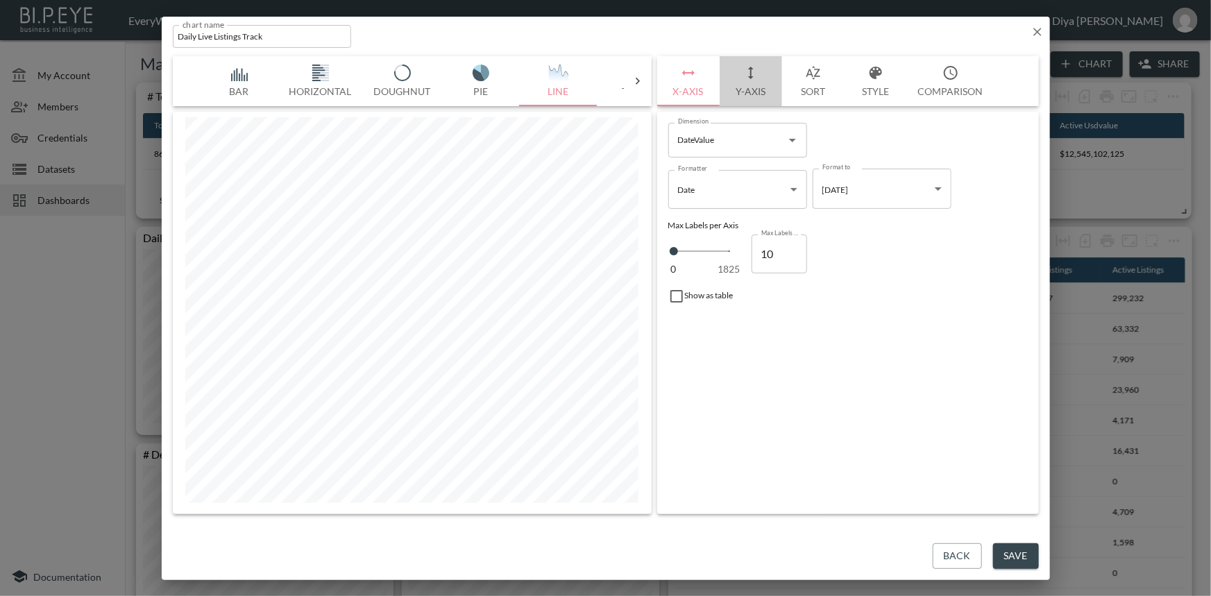
click at [742, 76] on icon "button" at bounding box center [750, 73] width 17 height 17
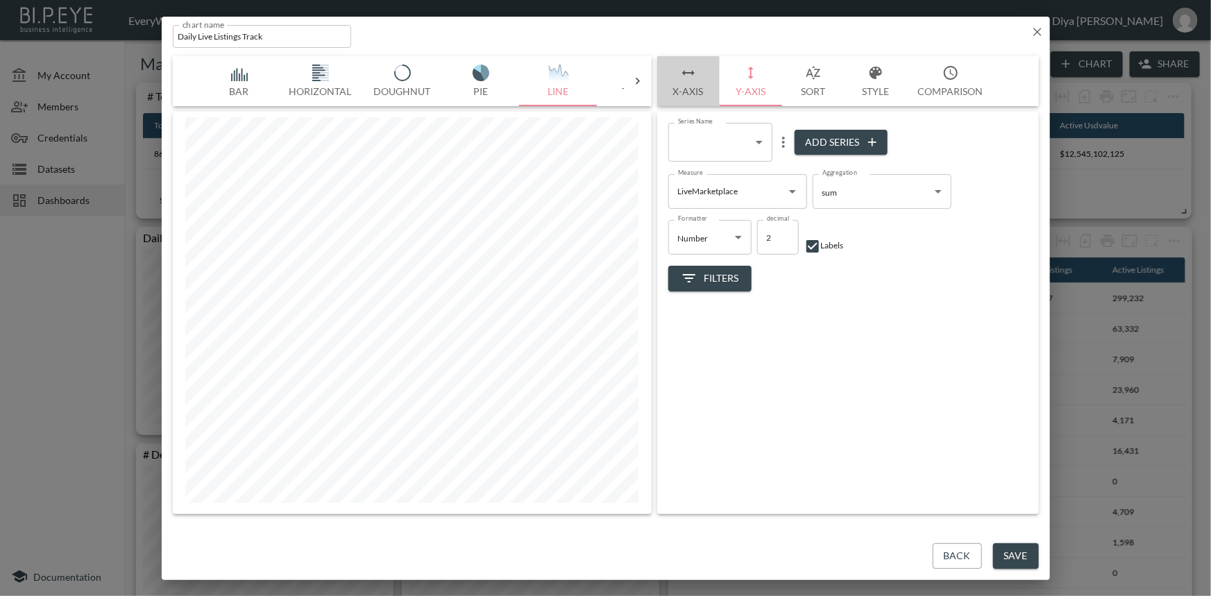
click at [700, 90] on button "X-Axis" at bounding box center [688, 81] width 62 height 50
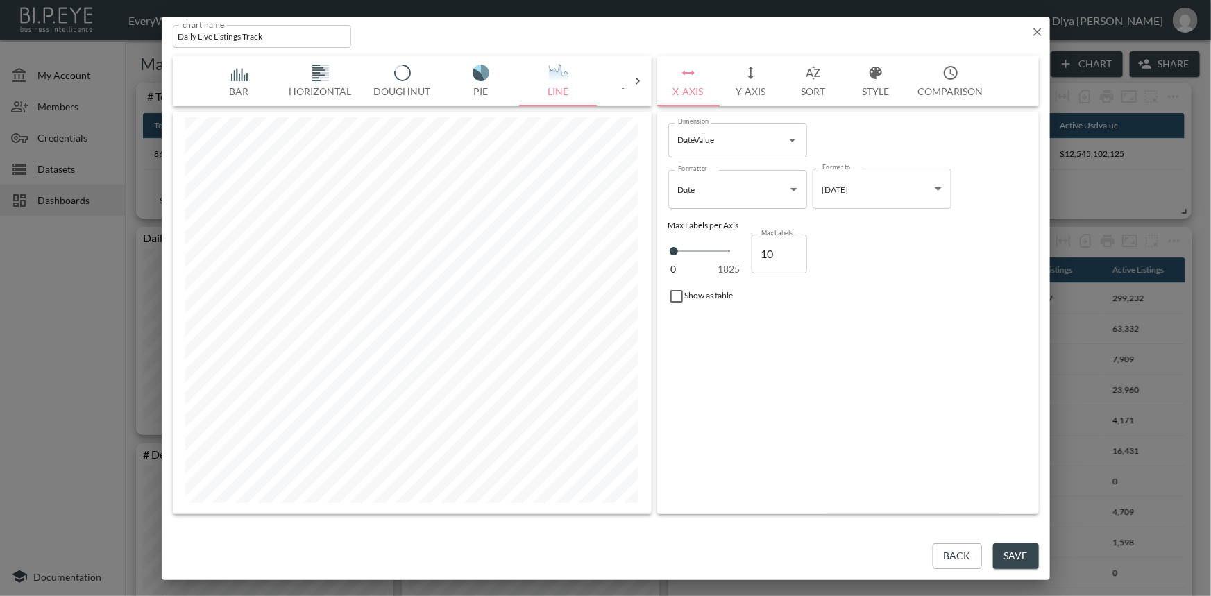
click at [744, 94] on button "Y-Axis" at bounding box center [750, 81] width 62 height 50
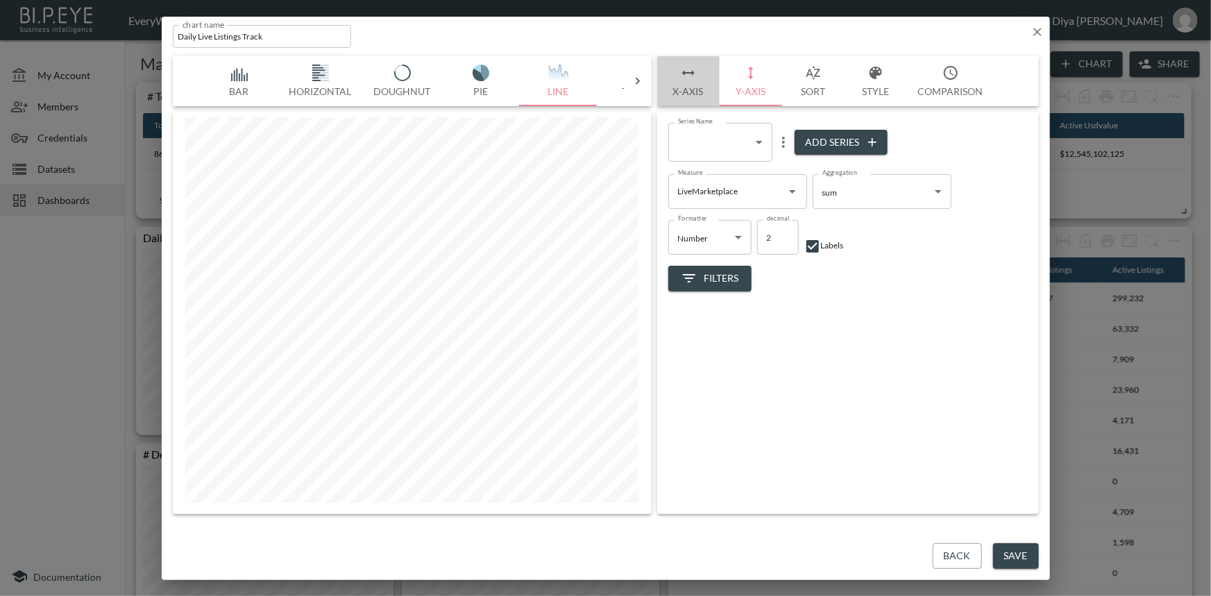
click at [701, 93] on button "X-Axis" at bounding box center [688, 81] width 62 height 50
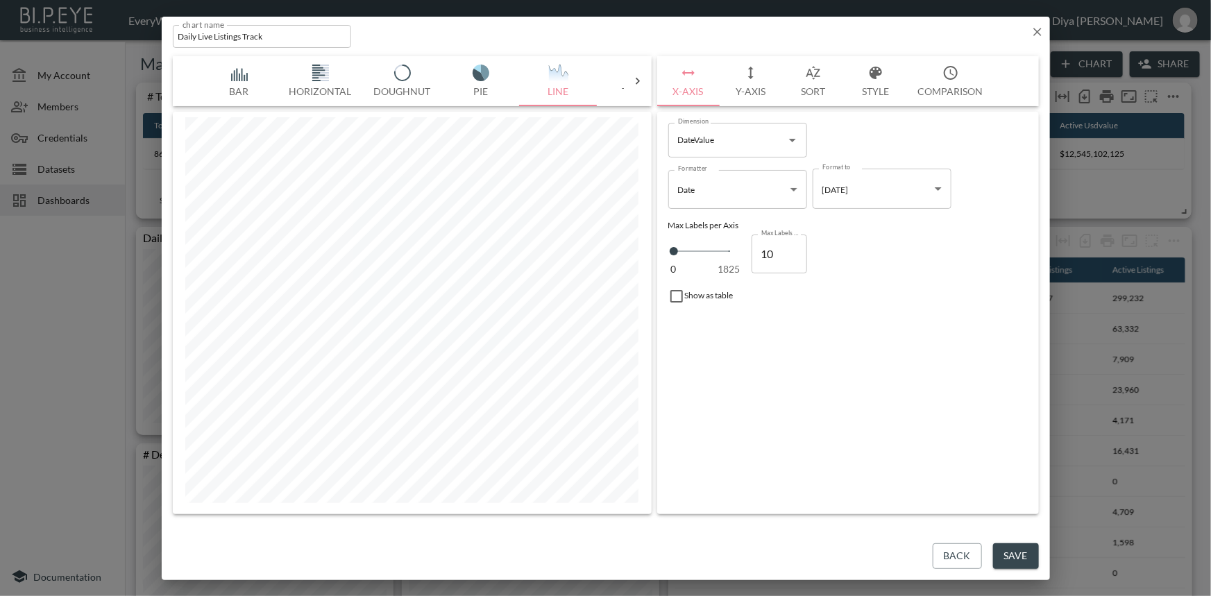
drag, startPoint x: 1034, startPoint y: 33, endPoint x: 453, endPoint y: 94, distance: 583.9
click at [1034, 32] on icon "button" at bounding box center [1037, 32] width 14 height 14
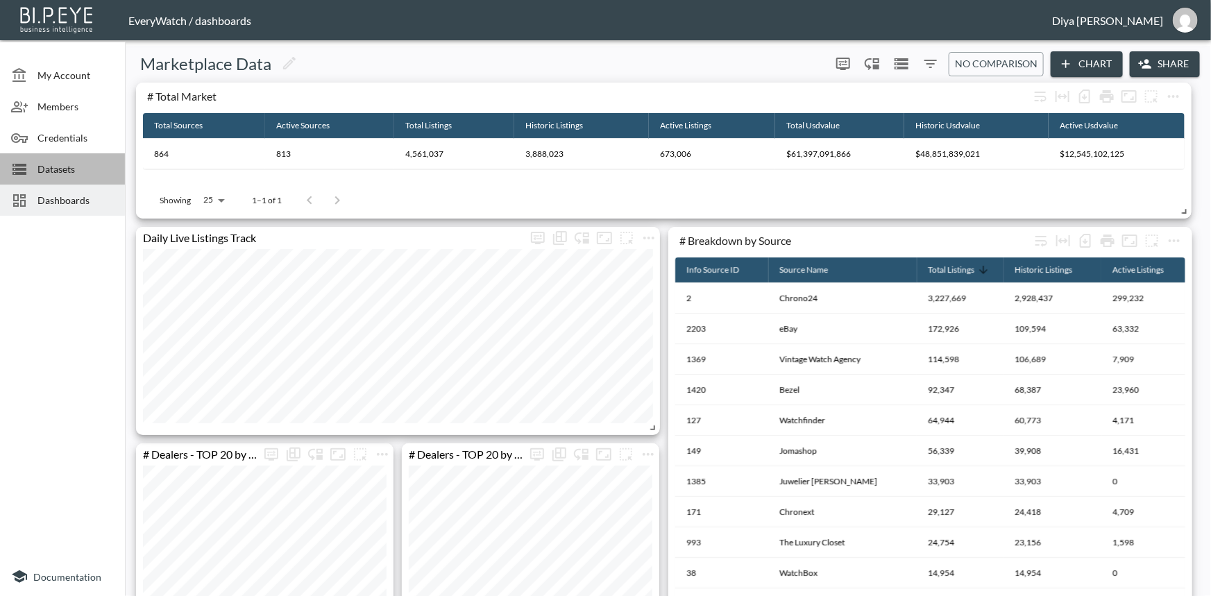
click at [83, 170] on span "Datasets" at bounding box center [75, 169] width 76 height 15
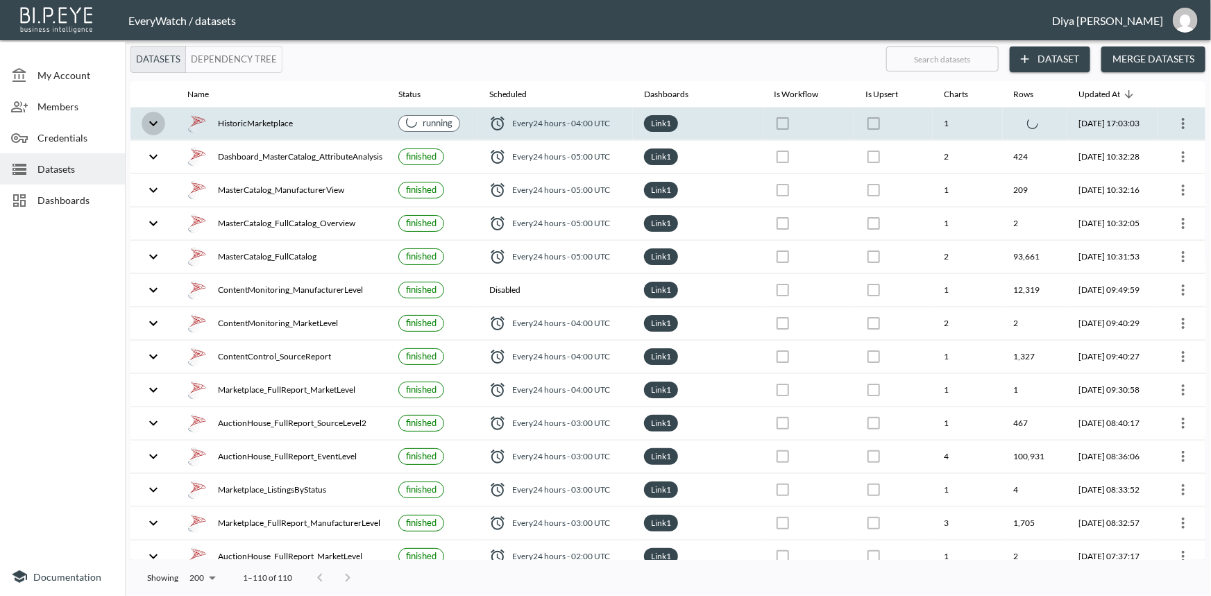
click at [150, 121] on icon "expand row" at bounding box center [153, 123] width 8 height 5
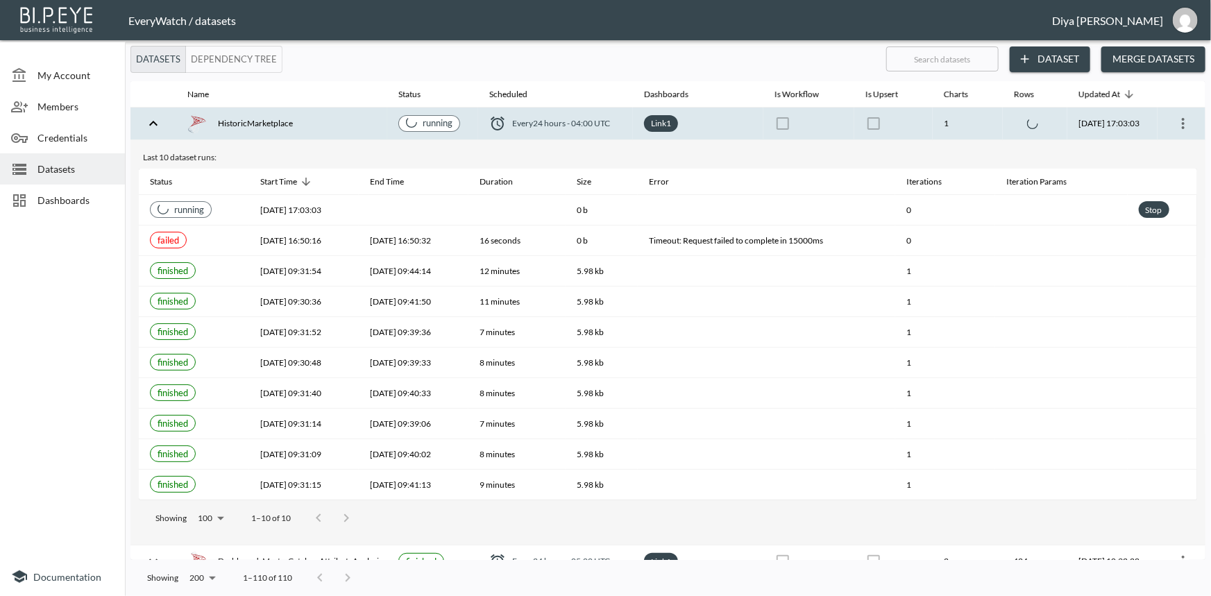
click at [67, 198] on span "Dashboards" at bounding box center [75, 200] width 76 height 15
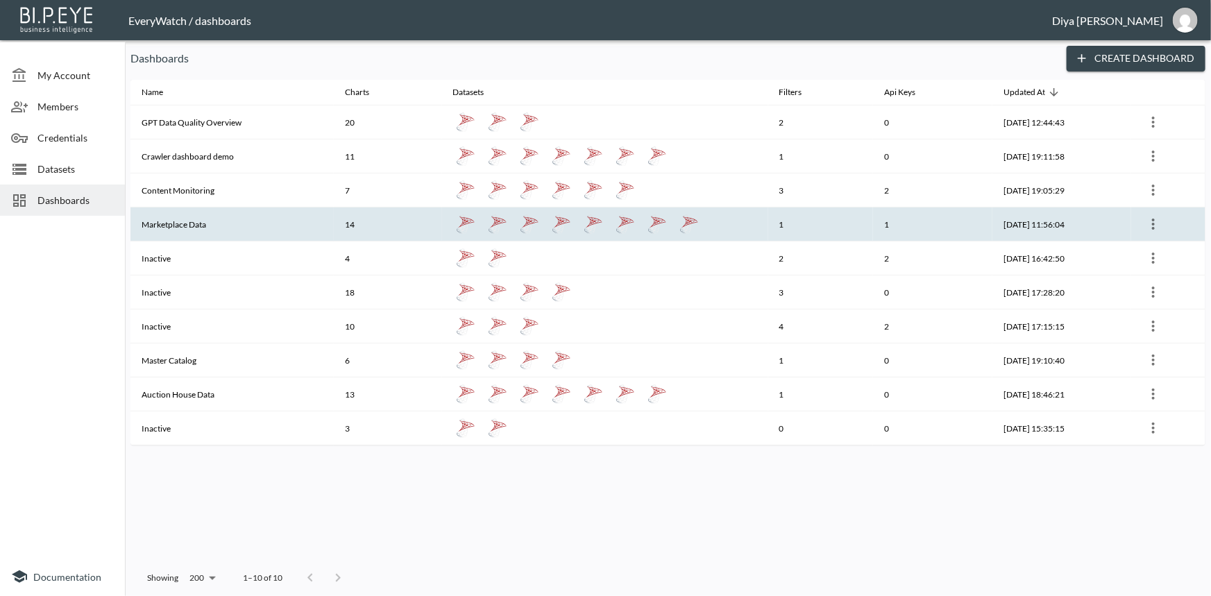
click at [196, 225] on th "Marketplace Data" at bounding box center [231, 224] width 203 height 34
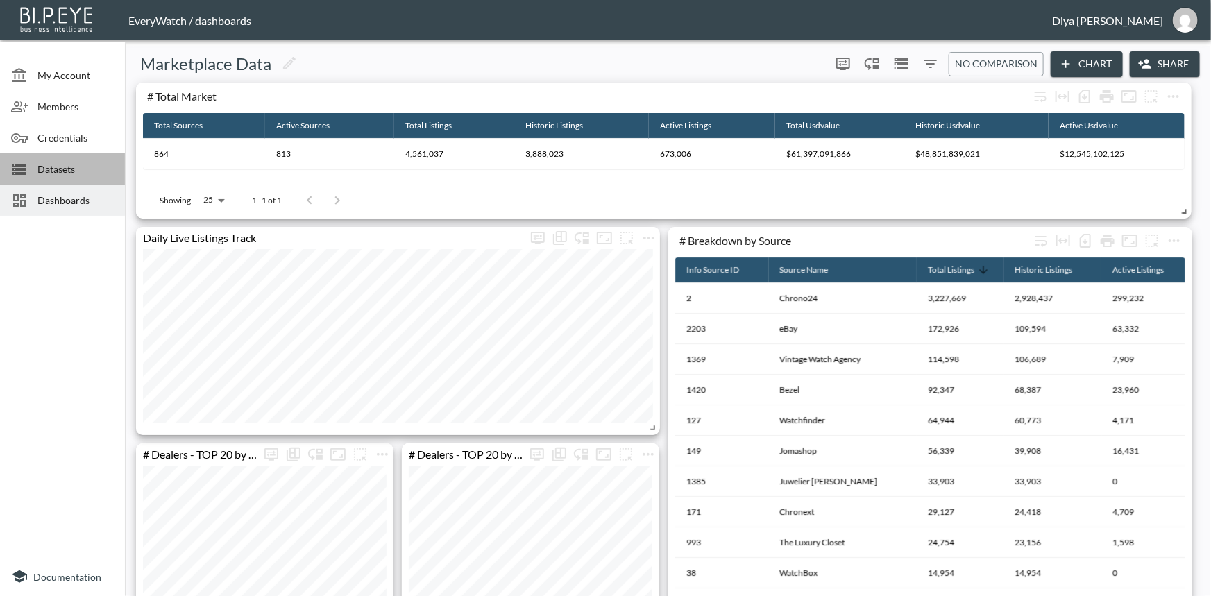
click at [51, 169] on span "Datasets" at bounding box center [75, 169] width 76 height 15
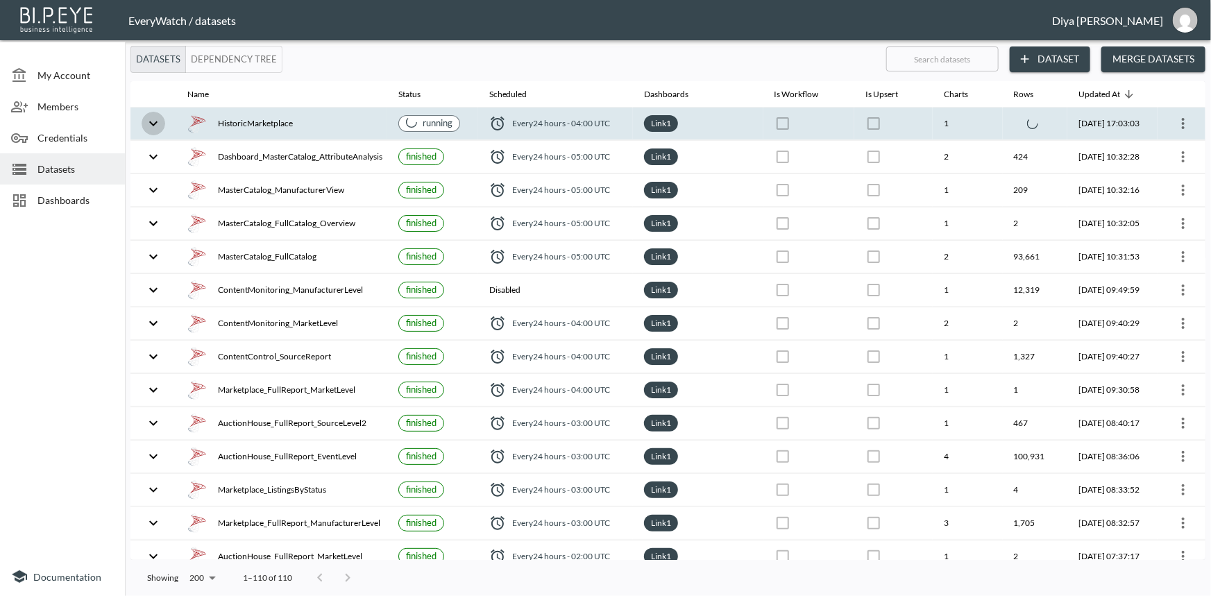
click at [157, 130] on icon "expand row" at bounding box center [153, 123] width 17 height 17
click at [160, 121] on button "expand row" at bounding box center [154, 124] width 24 height 24
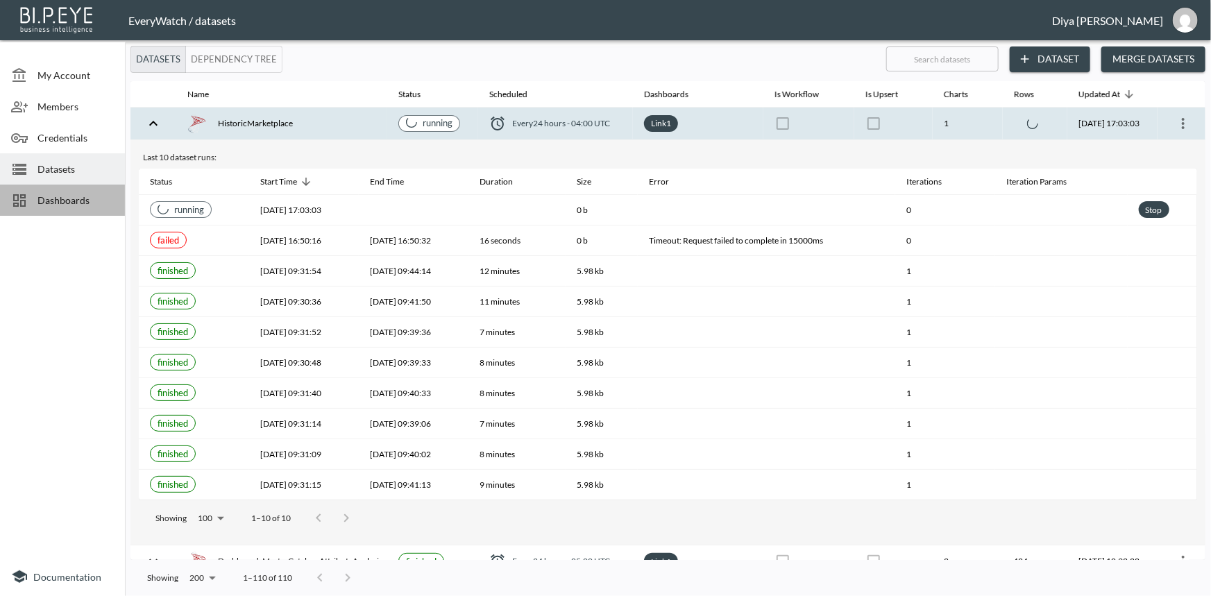
click at [65, 202] on span "Dashboards" at bounding box center [75, 200] width 76 height 15
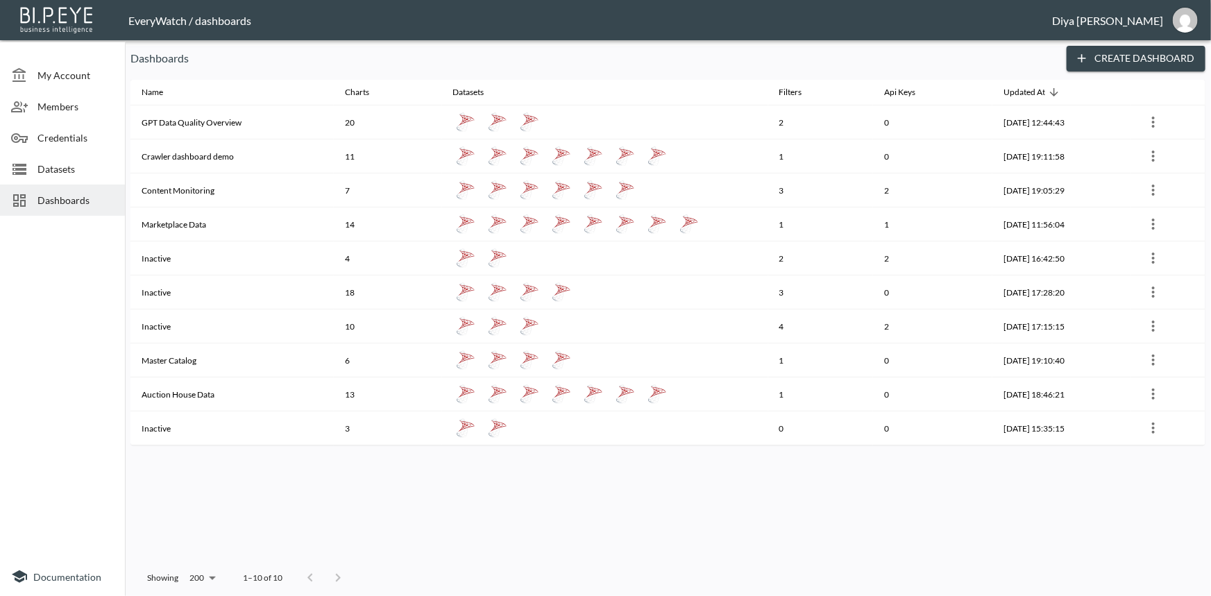
click at [76, 170] on span "Datasets" at bounding box center [75, 169] width 76 height 15
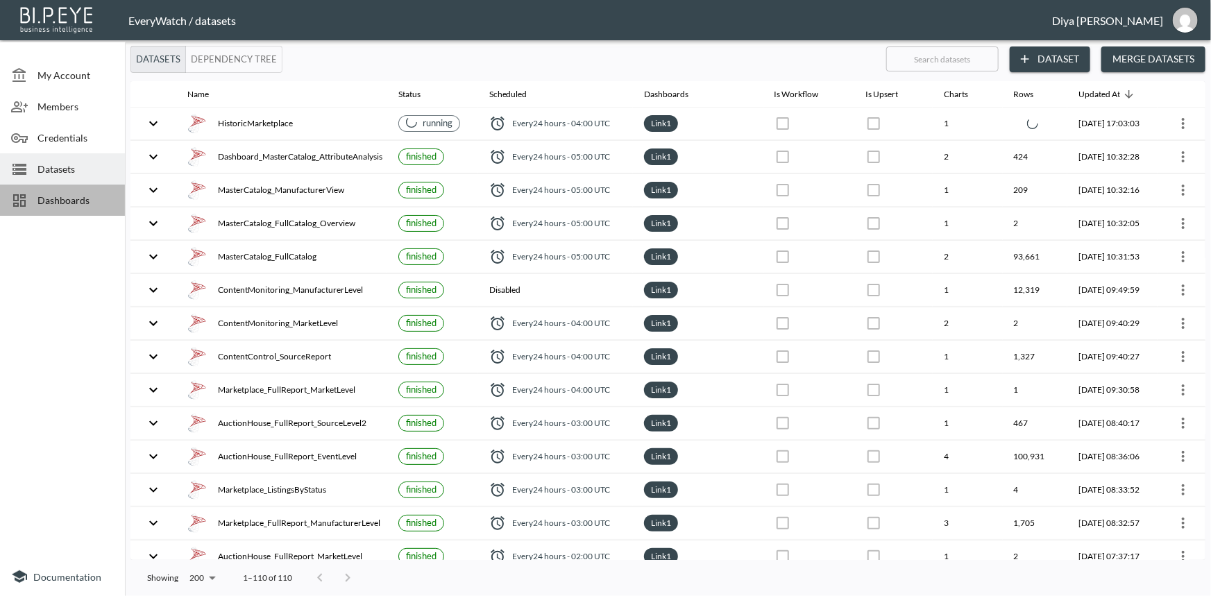
click at [98, 205] on span "Dashboards" at bounding box center [75, 200] width 76 height 15
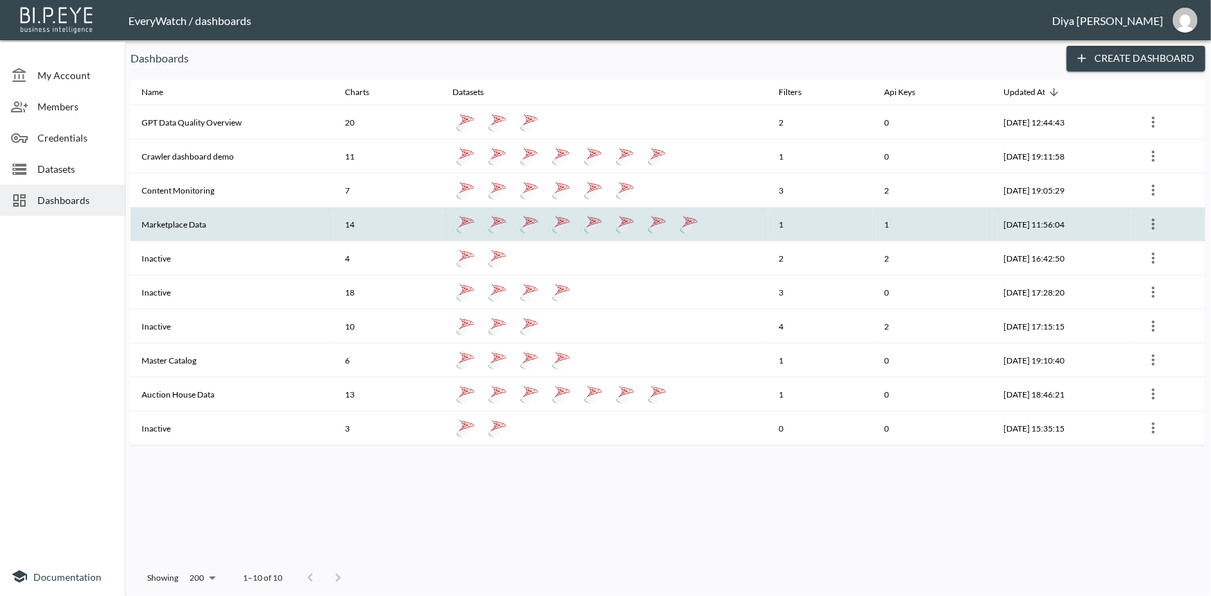
click at [178, 227] on th "Marketplace Data" at bounding box center [231, 224] width 203 height 34
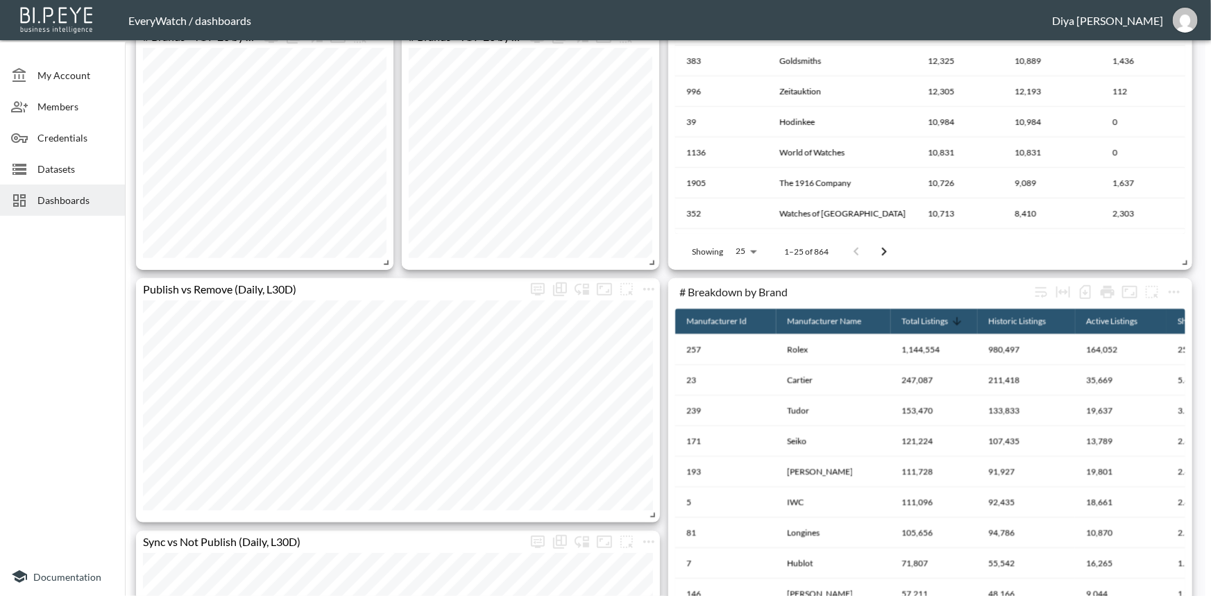
scroll to position [694, 0]
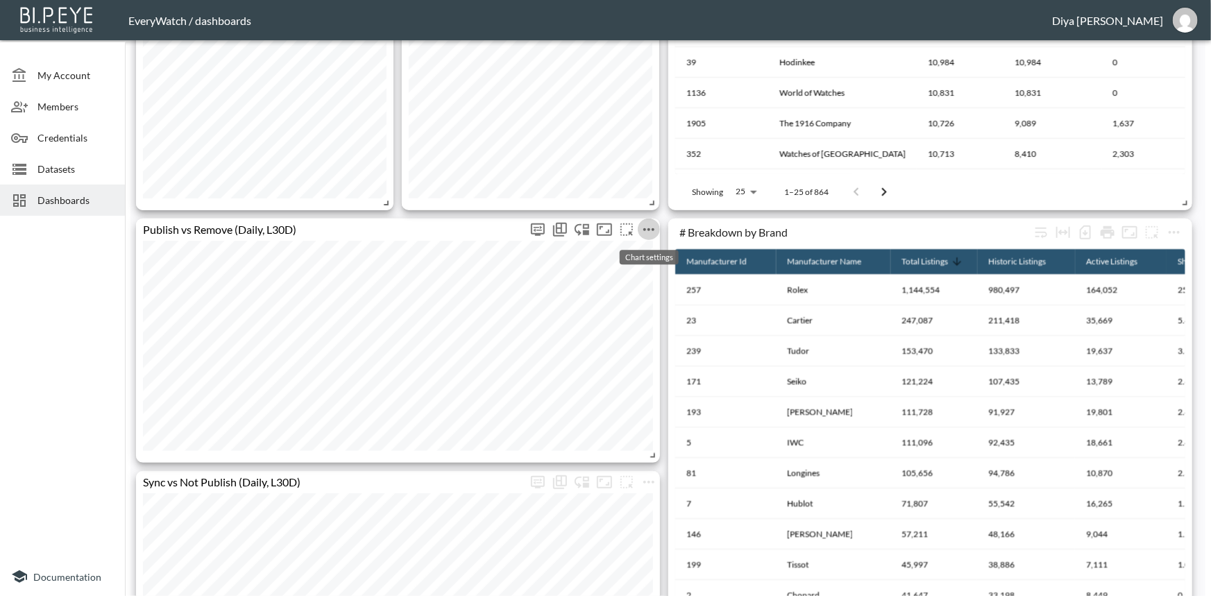
click at [654, 234] on icon "more" at bounding box center [648, 229] width 17 height 17
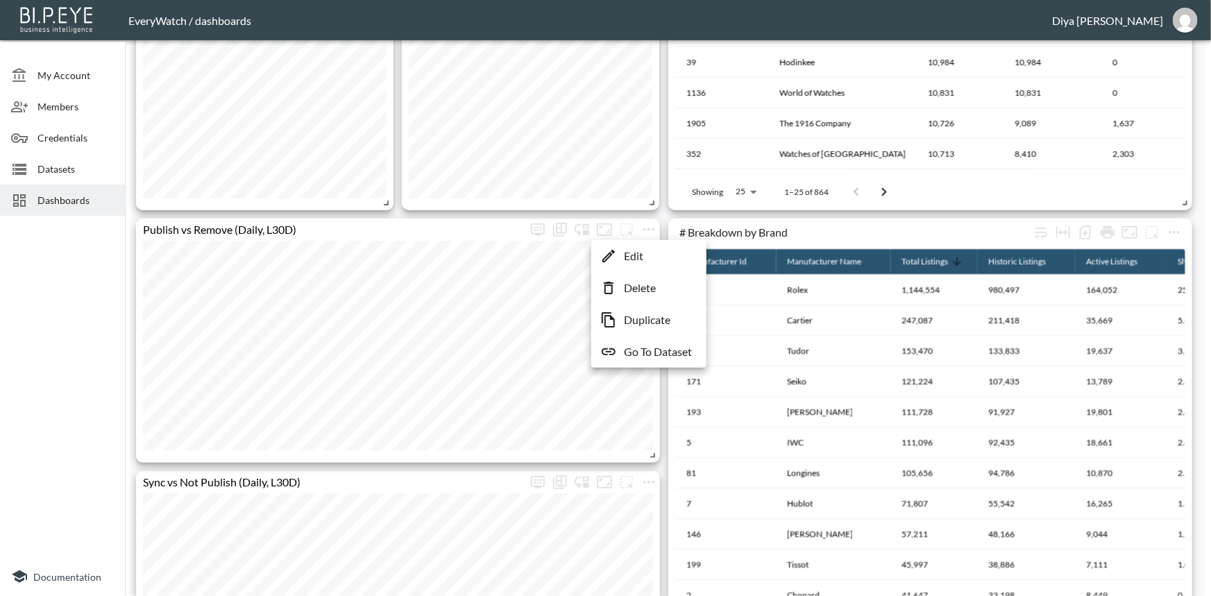
click at [631, 350] on p "Go To Dataset" at bounding box center [658, 351] width 68 height 17
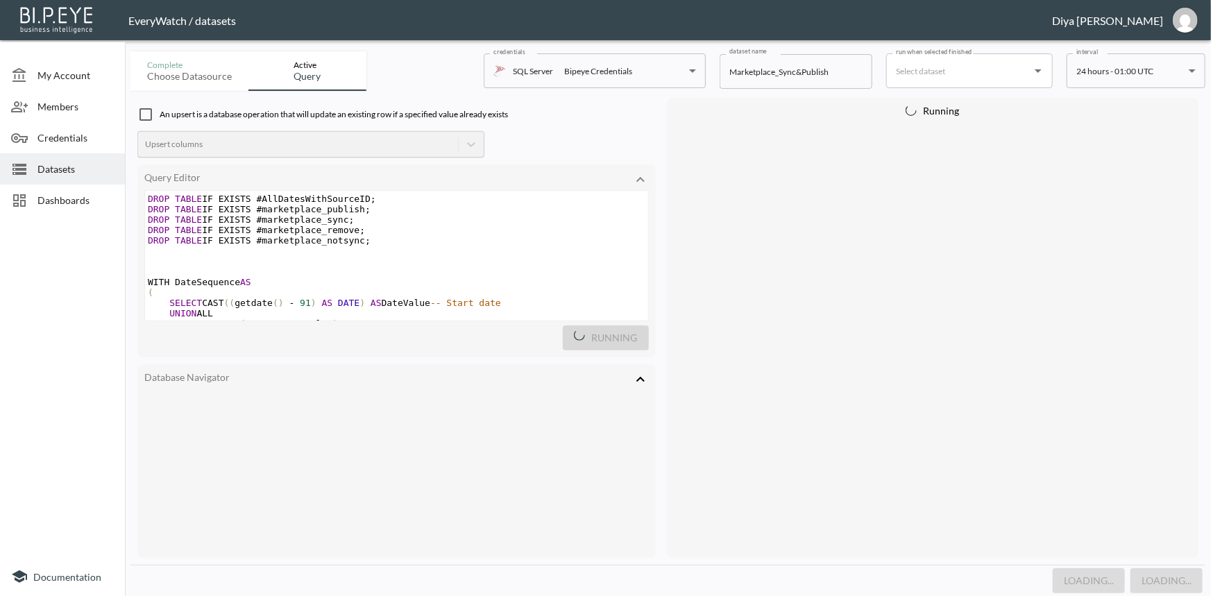
click at [362, 249] on pre "​" at bounding box center [396, 251] width 503 height 10
type textarea "DROP TABLE IF EXISTS #AllDatesWithSourceID; DROP TABLE IF EXISTS #marketplace_p…"
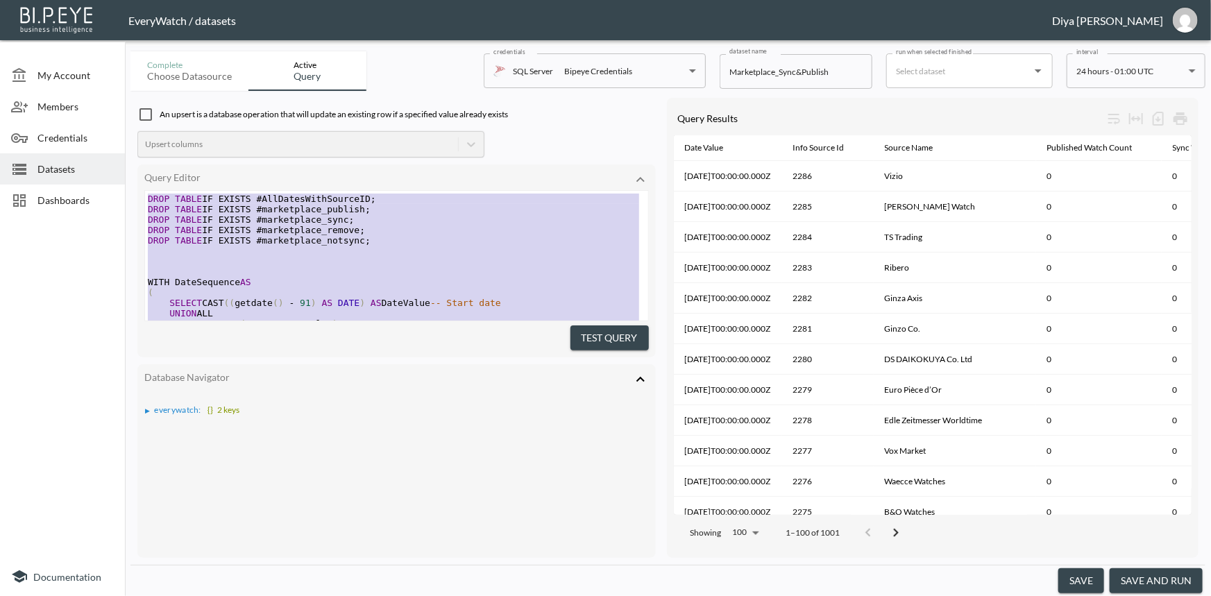
click at [462, 266] on pre "​" at bounding box center [396, 261] width 503 height 10
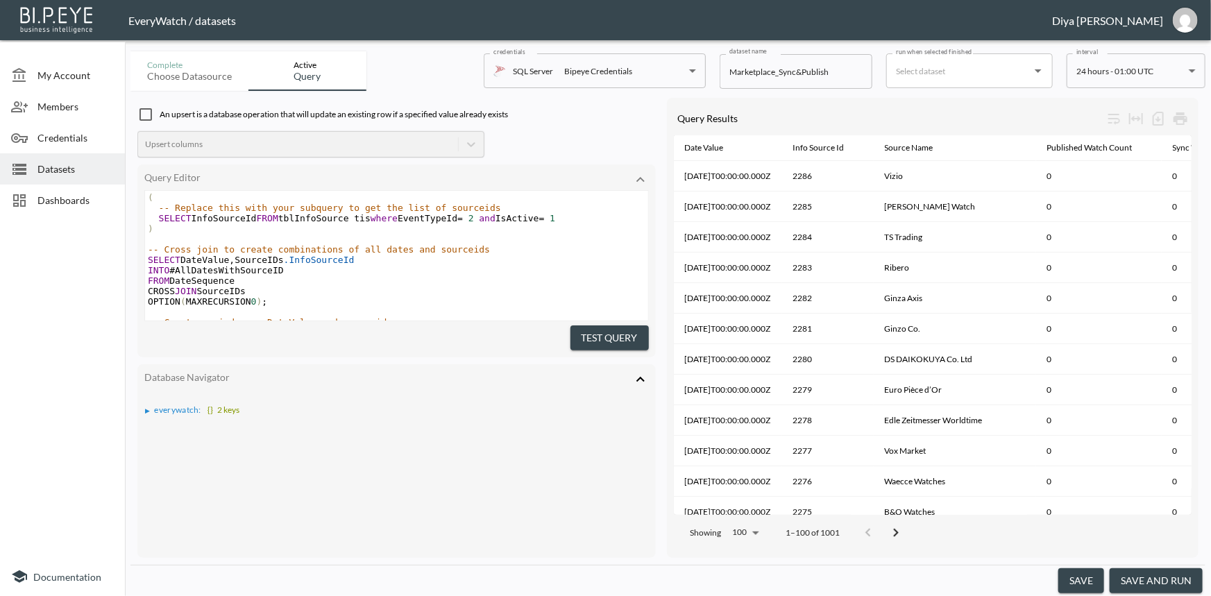
scroll to position [377, 0]
